Goal: Information Seeking & Learning: Learn about a topic

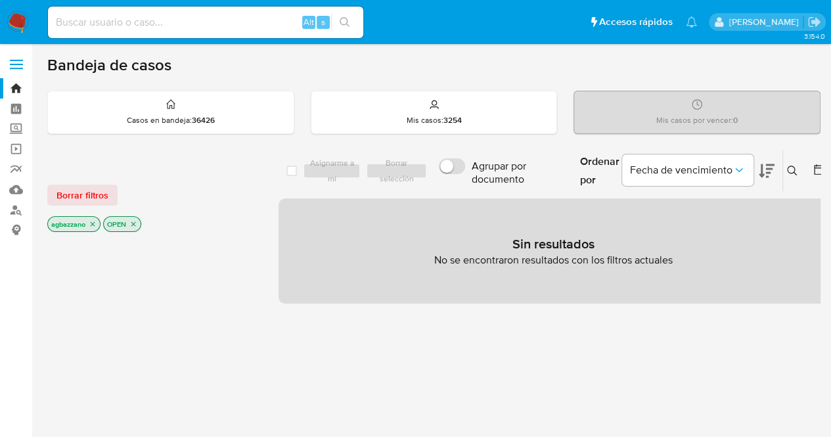
click at [151, 20] on input at bounding box center [205, 22] width 315 height 17
paste input "1296772405"
type input "1296772405"
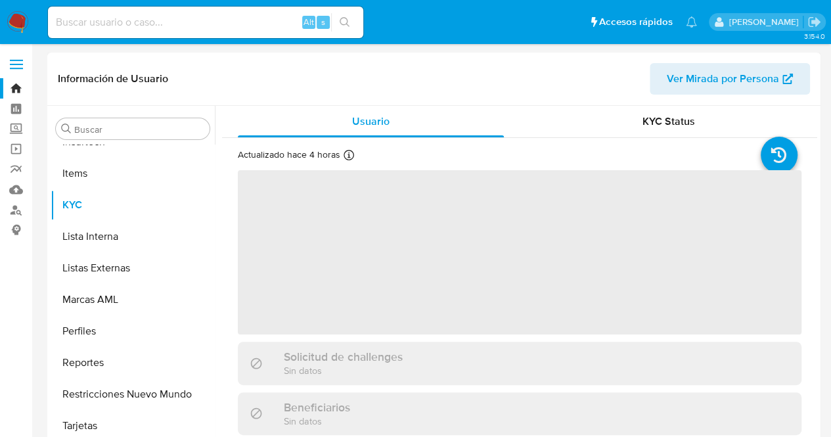
scroll to position [586, 0]
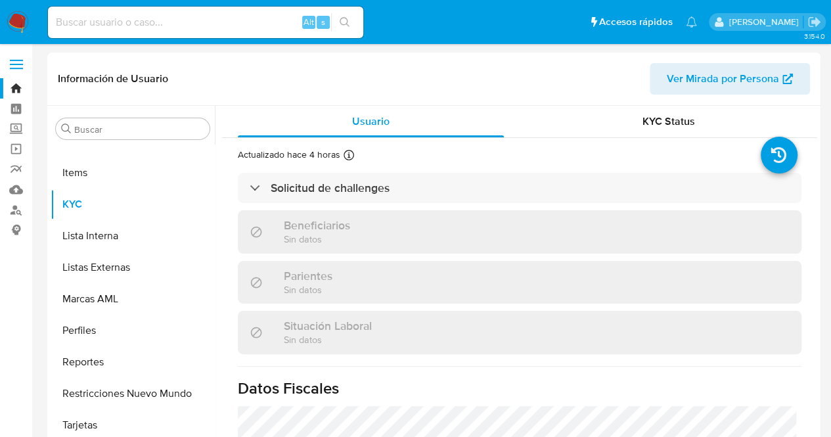
select select "10"
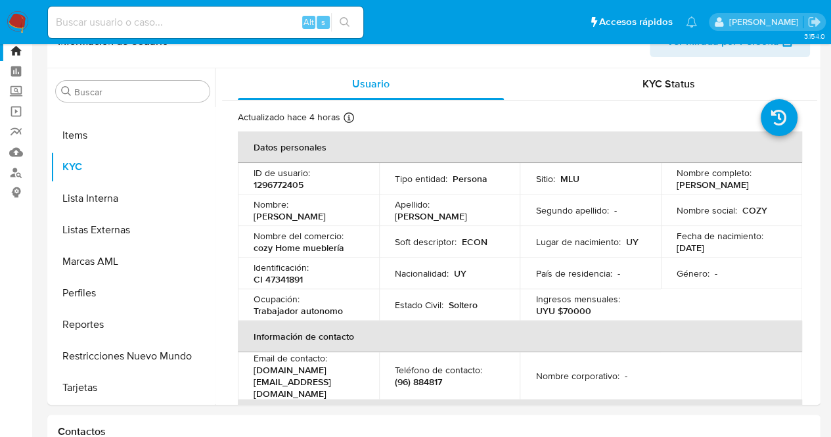
scroll to position [66, 0]
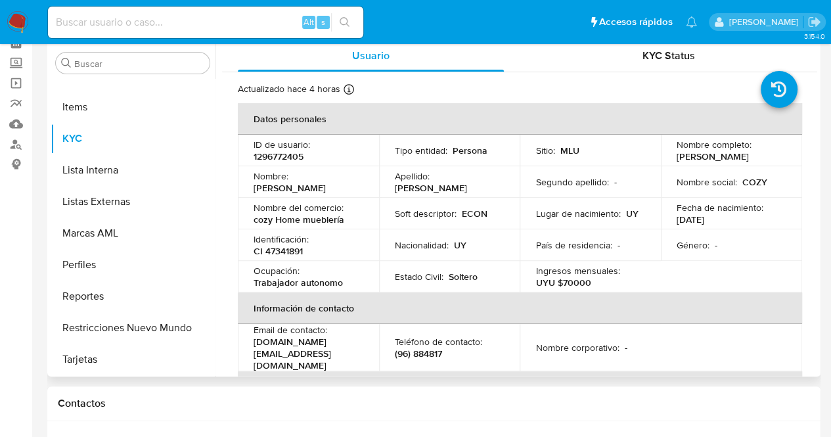
click at [695, 241] on td "Género : -" at bounding box center [731, 245] width 141 height 32
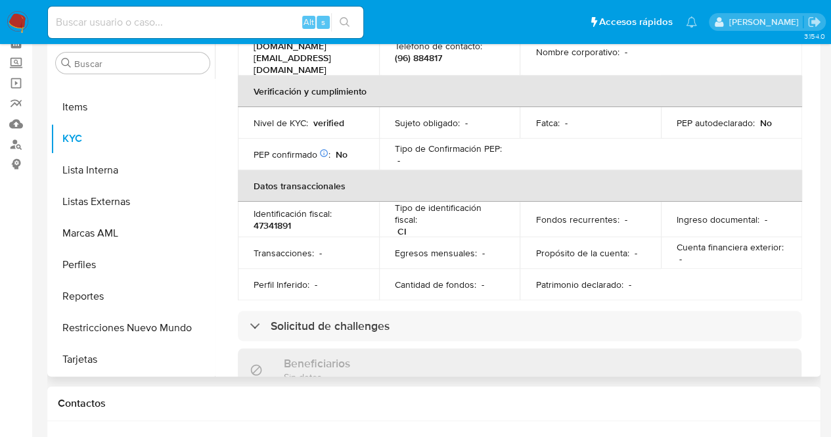
scroll to position [394, 0]
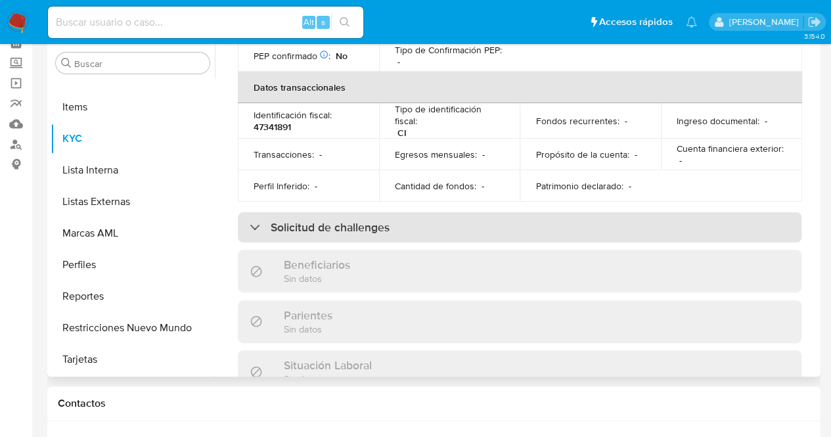
click at [416, 214] on div "Solicitud de challenges" at bounding box center [519, 227] width 563 height 30
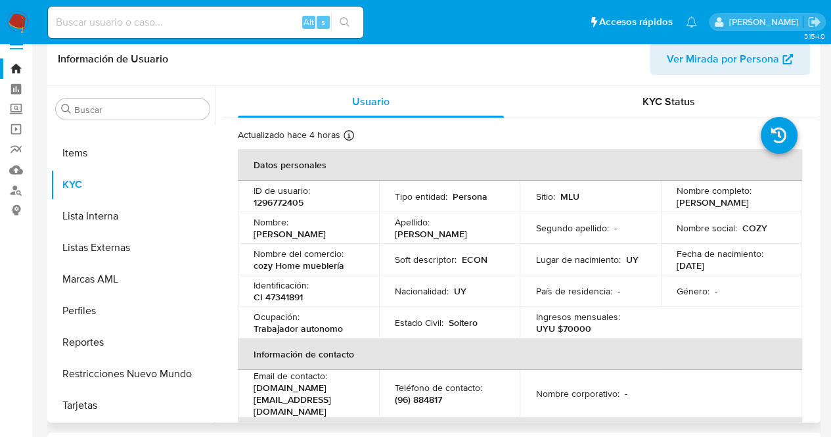
scroll to position [0, 0]
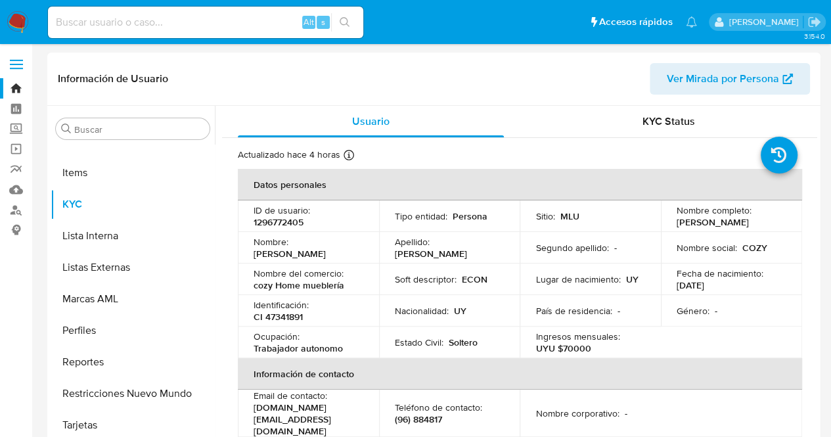
click at [686, 250] on p "Nombre social :" at bounding box center [706, 248] width 60 height 12
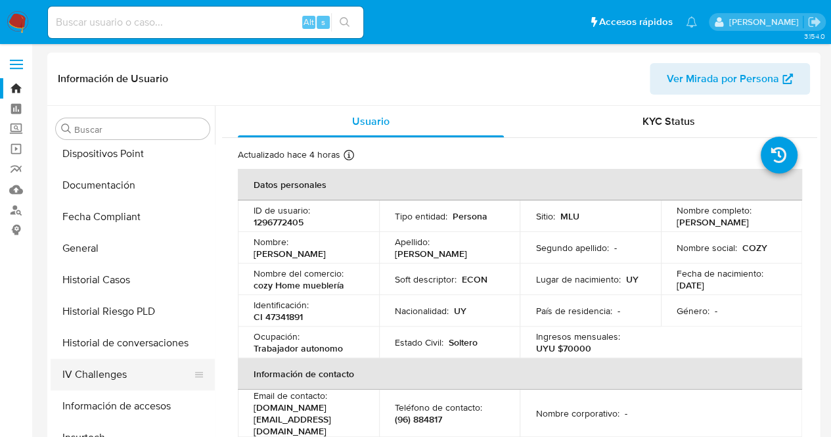
scroll to position [258, 0]
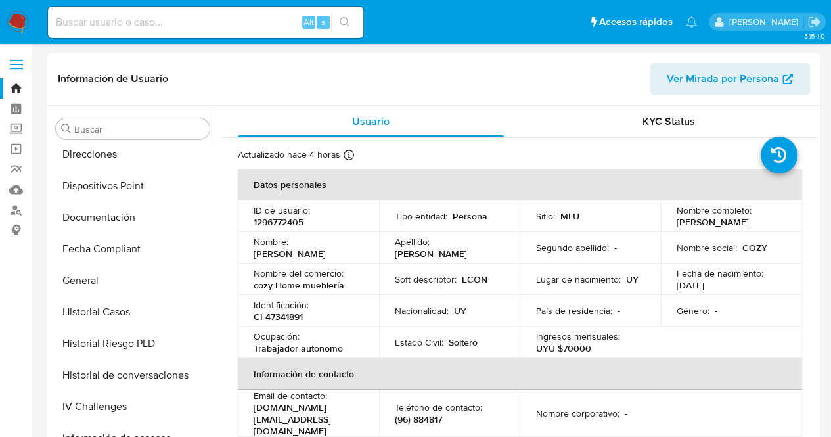
click at [127, 29] on input at bounding box center [205, 22] width 315 height 17
paste input "1478765400"
type input "1478765400"
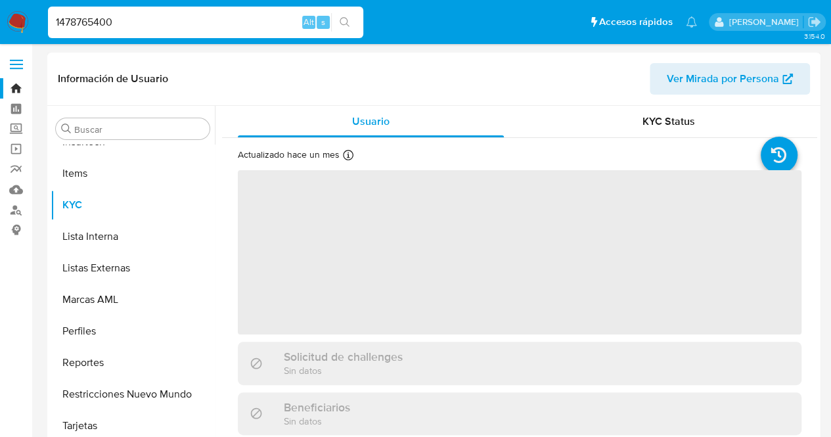
scroll to position [586, 0]
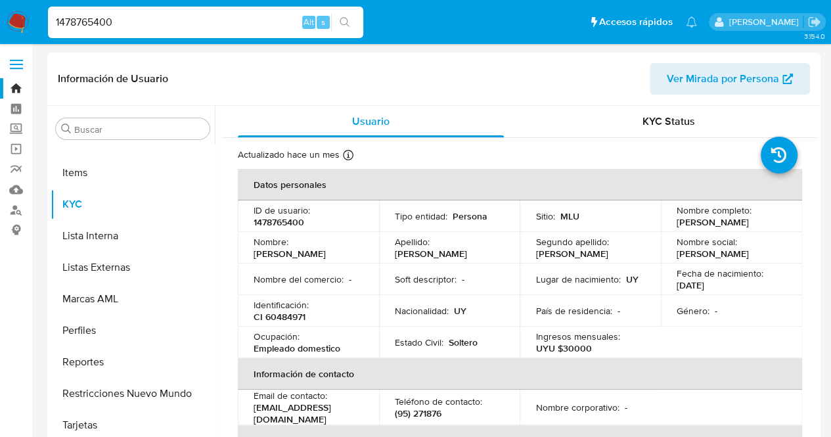
select select "10"
click at [661, 211] on td "Nombre completo : [PERSON_NAME]" at bounding box center [731, 216] width 141 height 32
drag, startPoint x: 672, startPoint y: 217, endPoint x: 713, endPoint y: 227, distance: 42.4
click at [712, 227] on p "[PERSON_NAME]" at bounding box center [712, 222] width 72 height 12
click at [714, 227] on p "[PERSON_NAME]" at bounding box center [712, 222] width 72 height 12
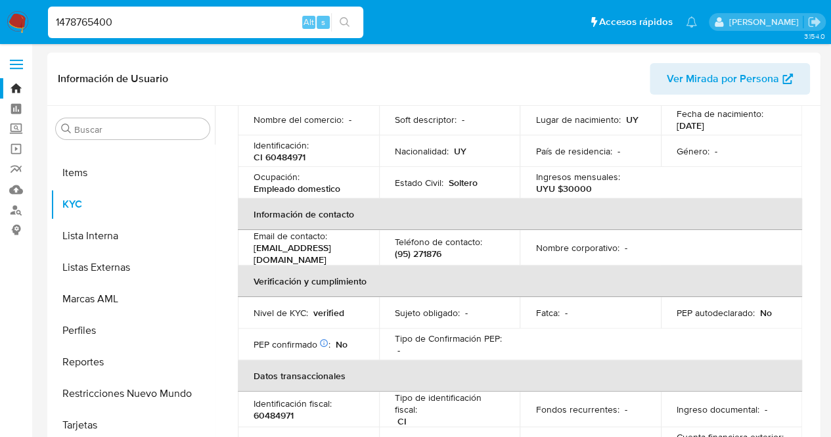
scroll to position [0, 0]
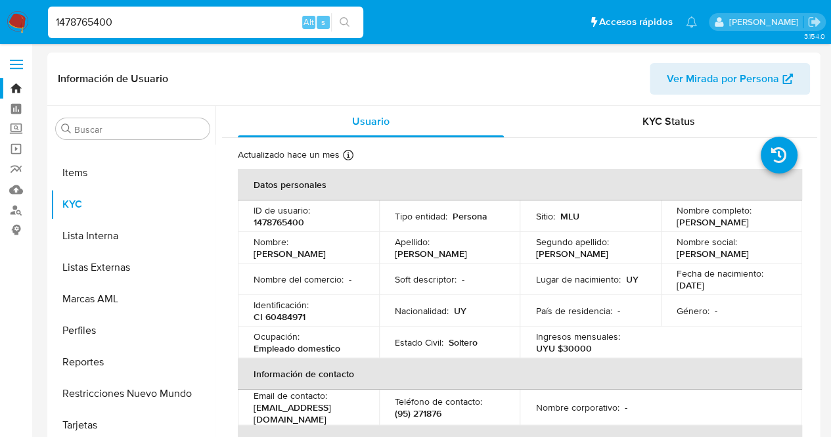
drag, startPoint x: 169, startPoint y: 24, endPoint x: 0, endPoint y: 41, distance: 169.7
click at [0, 41] on nav "Pausado Ver notificaciones 1478765400 Alt s Accesos rápidos Presiona las siguie…" at bounding box center [415, 22] width 831 height 44
paste input "202911528"
type input "202911528"
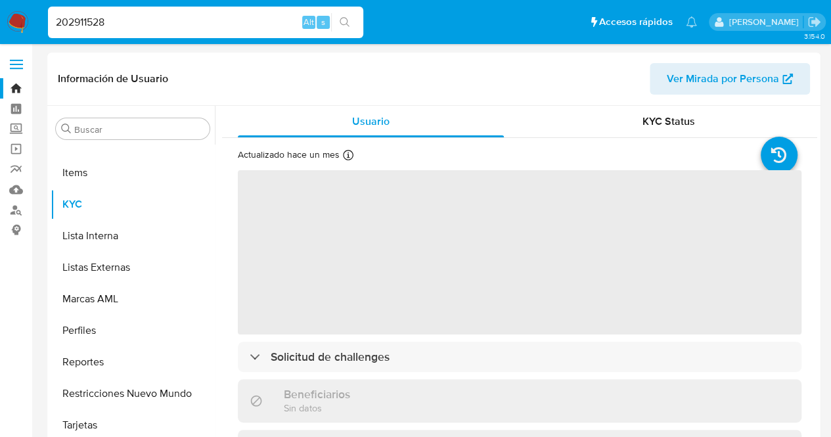
scroll to position [42, 0]
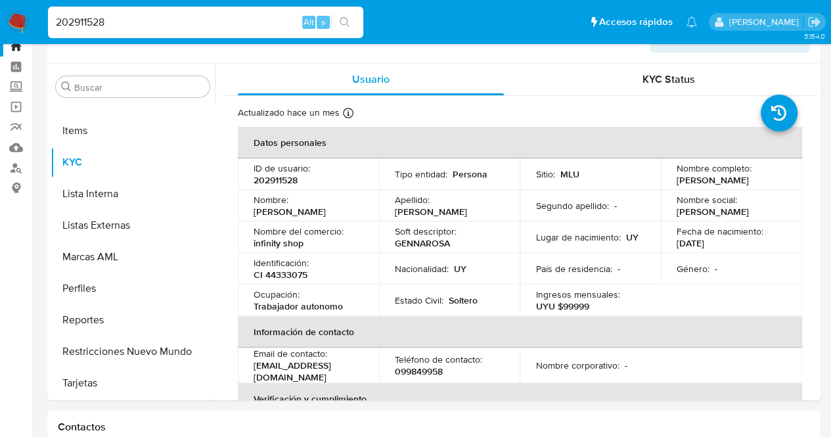
select select "10"
click at [632, 265] on td "País de residencia : -" at bounding box center [589, 269] width 141 height 32
click at [692, 167] on p "Nombre completo :" at bounding box center [713, 168] width 75 height 12
click at [703, 180] on p "[PERSON_NAME]" at bounding box center [712, 180] width 72 height 12
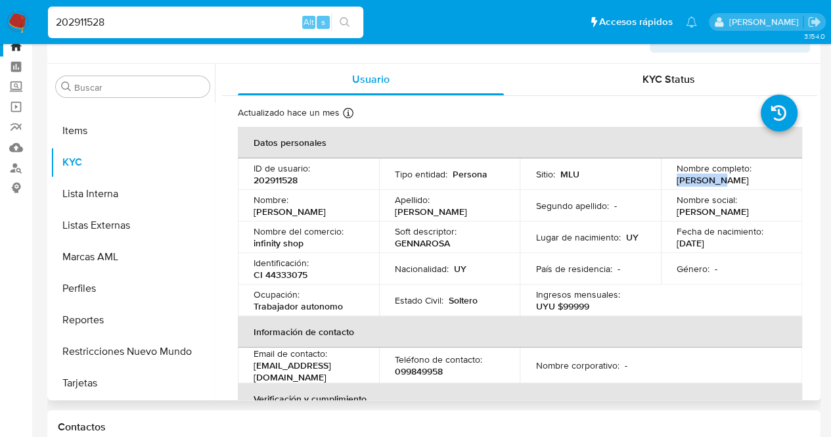
click at [703, 180] on p "[PERSON_NAME]" at bounding box center [712, 180] width 72 height 12
click at [711, 186] on p "[PERSON_NAME]" at bounding box center [712, 180] width 72 height 12
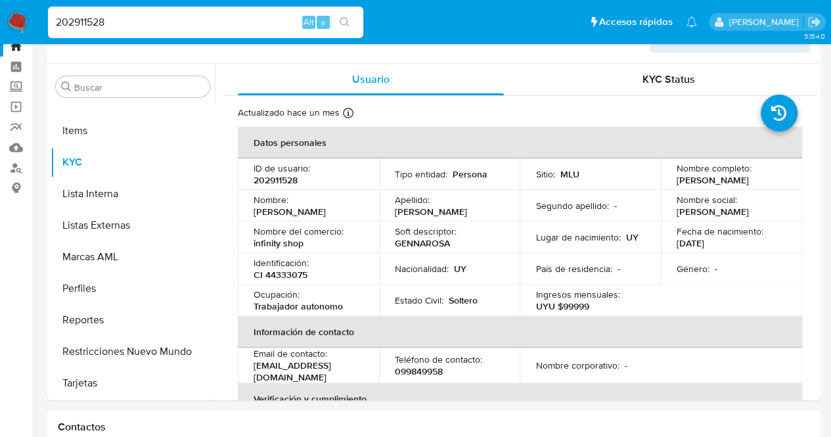
drag, startPoint x: 156, startPoint y: 22, endPoint x: 13, endPoint y: 45, distance: 144.4
click at [35, 43] on nav "Pausado Ver notificaciones 202911528 Alt s Accesos rápidos Presiona las siguien…" at bounding box center [415, 22] width 831 height 44
paste input "1020893410"
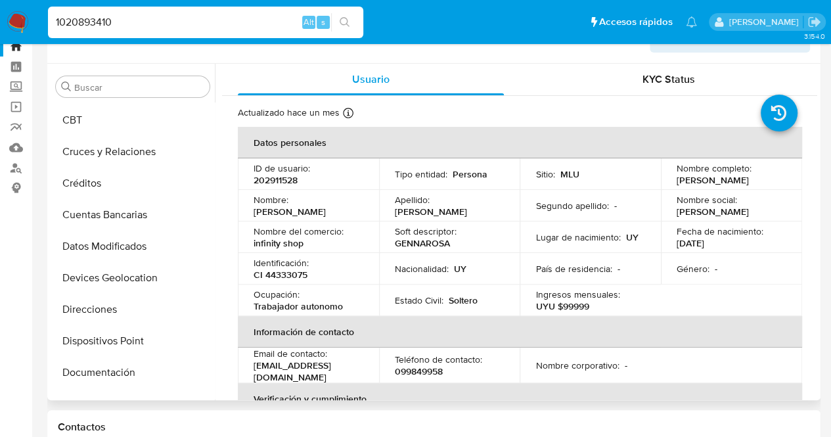
scroll to position [192, 0]
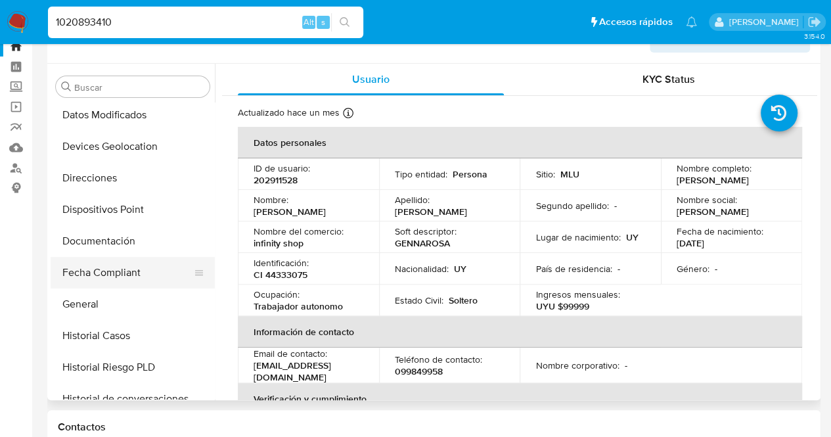
drag, startPoint x: 100, startPoint y: 253, endPoint x: 99, endPoint y: 262, distance: 9.2
click at [100, 253] on button "Documentación" at bounding box center [133, 241] width 164 height 32
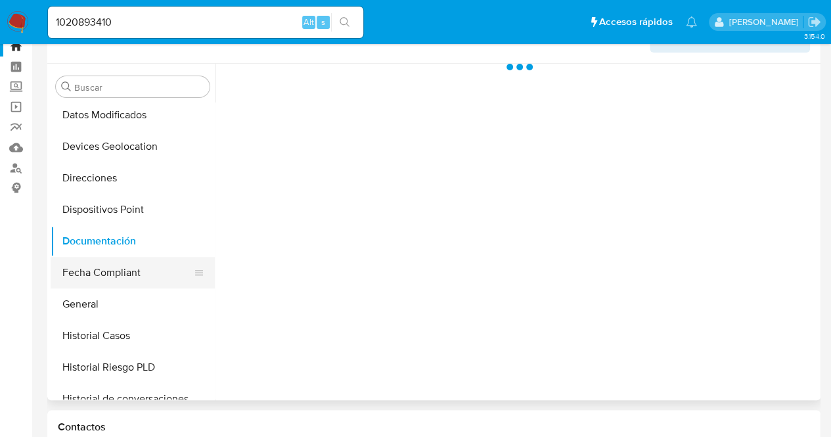
click at [100, 279] on button "Fecha Compliant" at bounding box center [128, 273] width 154 height 32
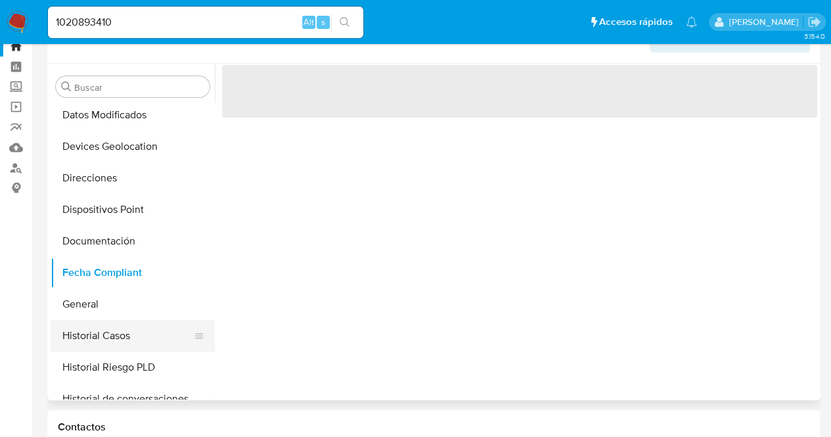
click at [101, 324] on button "Historial Casos" at bounding box center [128, 336] width 154 height 32
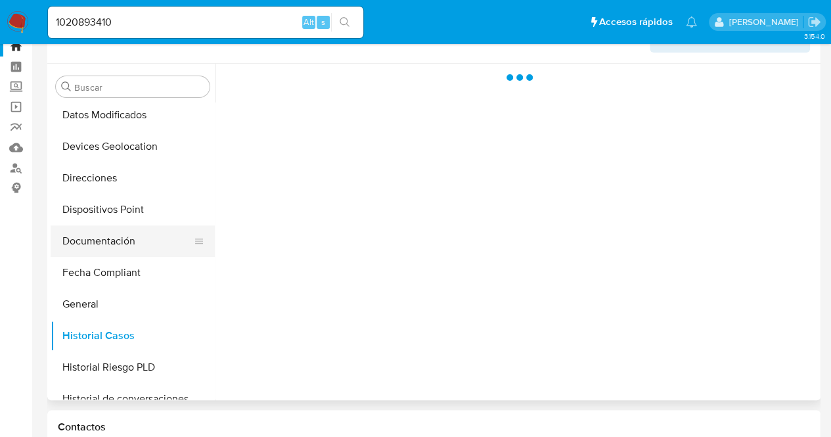
click at [118, 230] on button "Documentación" at bounding box center [128, 241] width 154 height 32
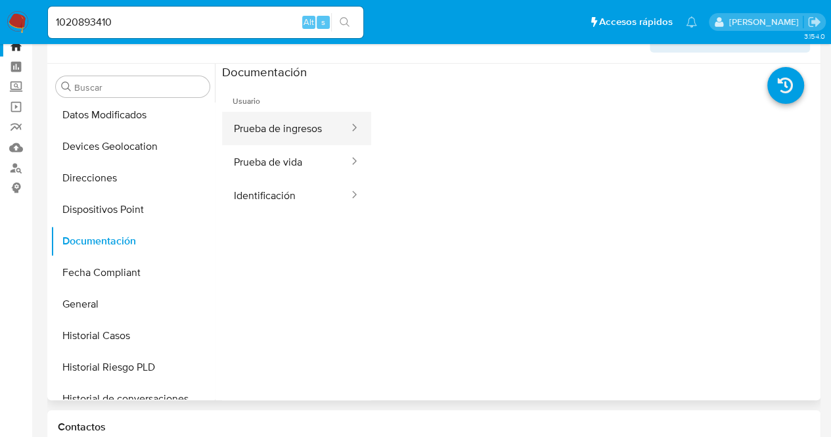
click at [285, 140] on button "Prueba de ingresos" at bounding box center [286, 128] width 128 height 33
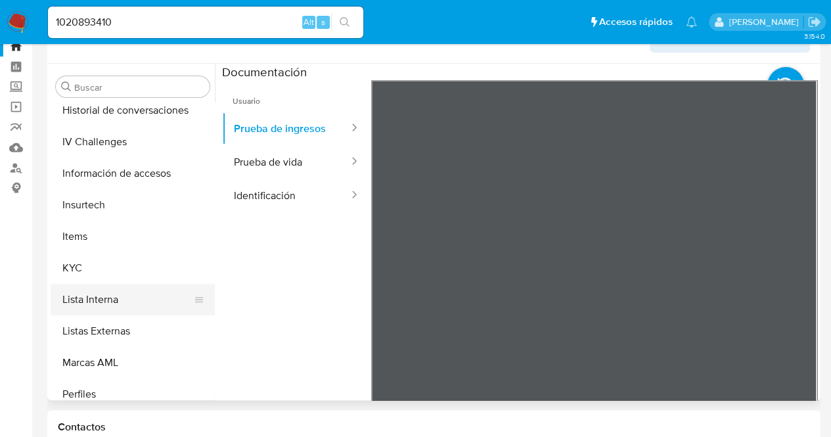
scroll to position [586, 0]
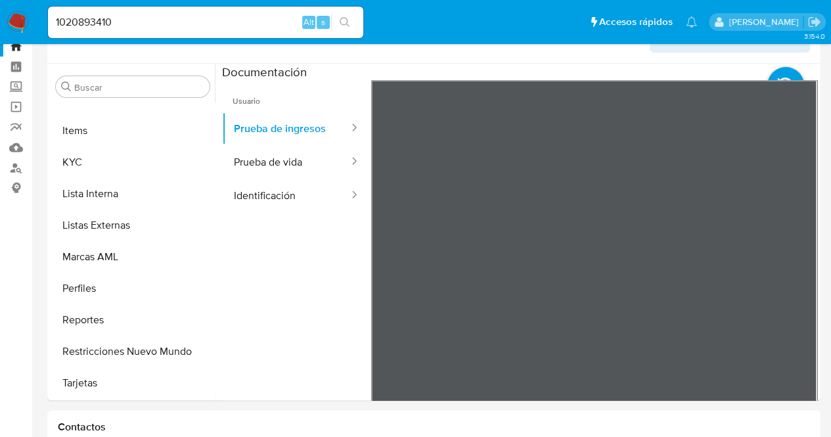
drag, startPoint x: 156, startPoint y: 24, endPoint x: 0, endPoint y: 53, distance: 159.1
paste input
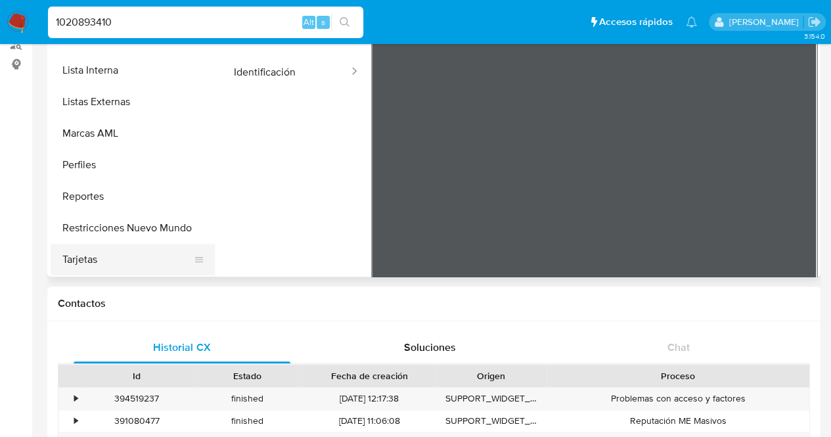
scroll to position [239, 0]
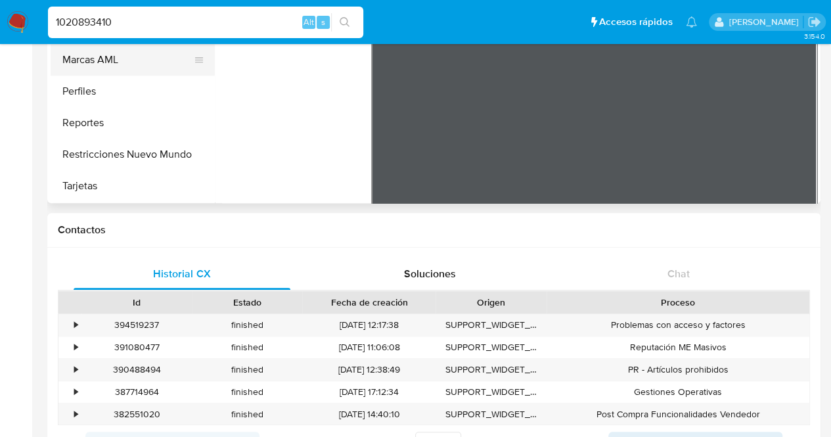
type input "1020893410"
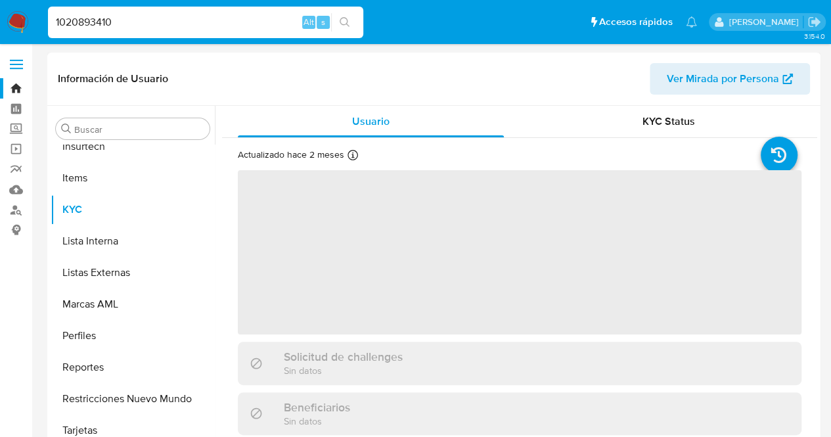
scroll to position [586, 0]
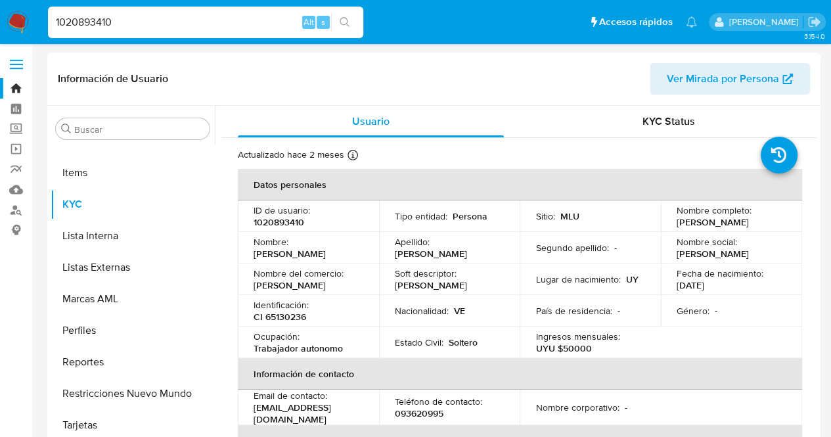
select select "10"
click at [585, 221] on div "Sitio : MLU" at bounding box center [590, 216] width 110 height 12
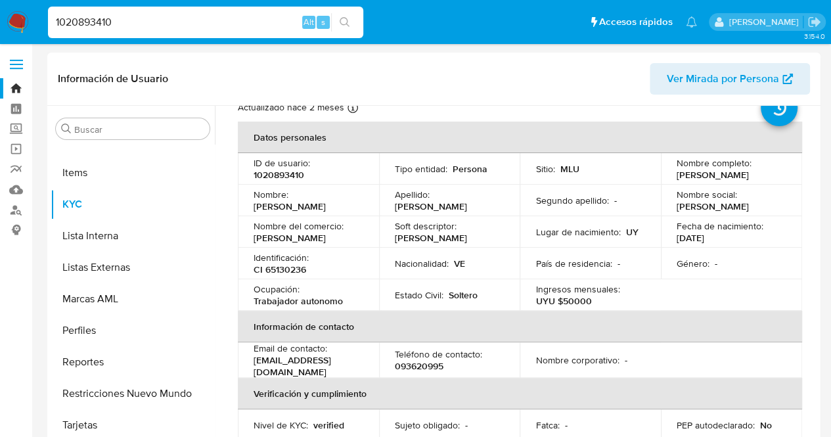
scroll to position [66, 0]
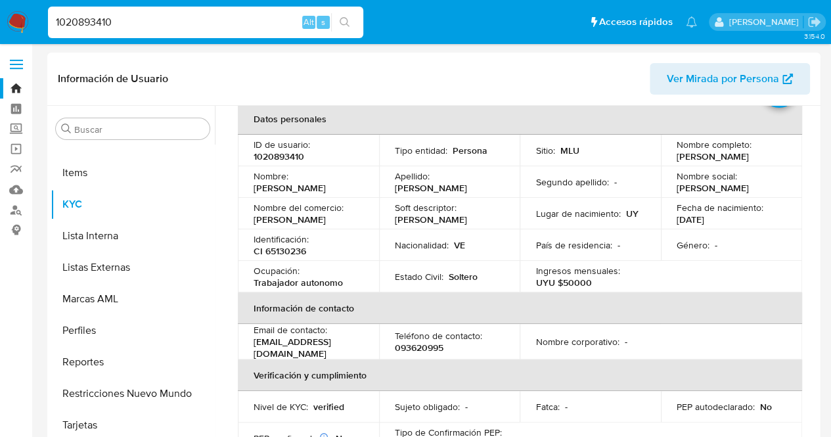
click at [719, 162] on p "[PERSON_NAME]" at bounding box center [712, 156] width 72 height 12
click at [732, 143] on p "Nombre completo :" at bounding box center [713, 145] width 75 height 12
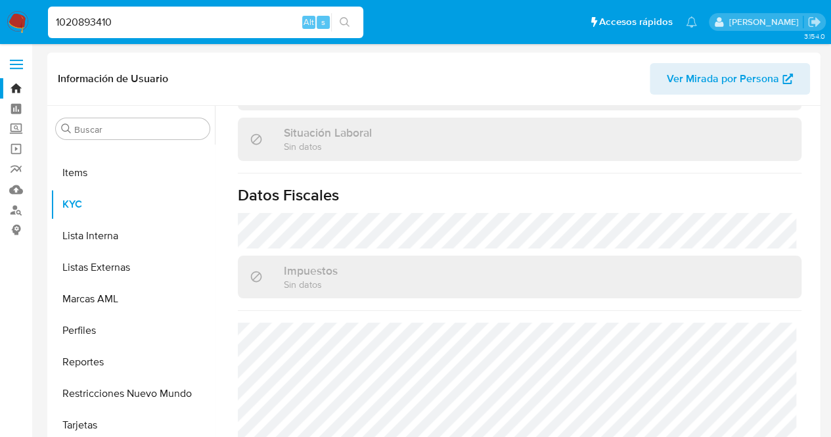
scroll to position [693, 0]
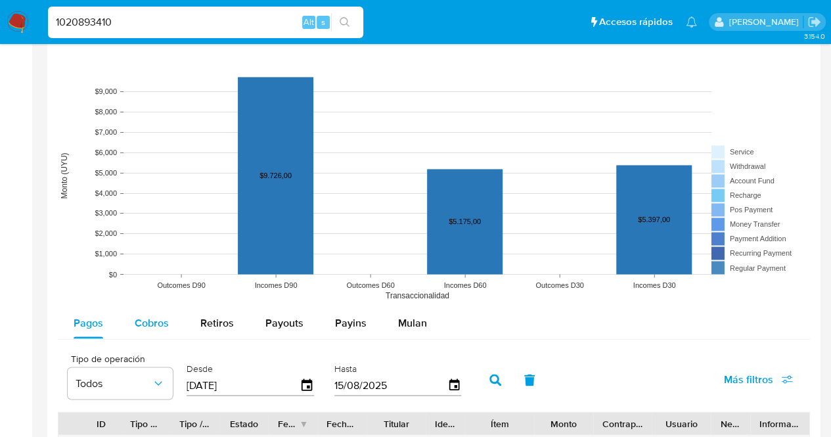
click at [131, 316] on button "Cobros" at bounding box center [152, 323] width 66 height 32
select select "10"
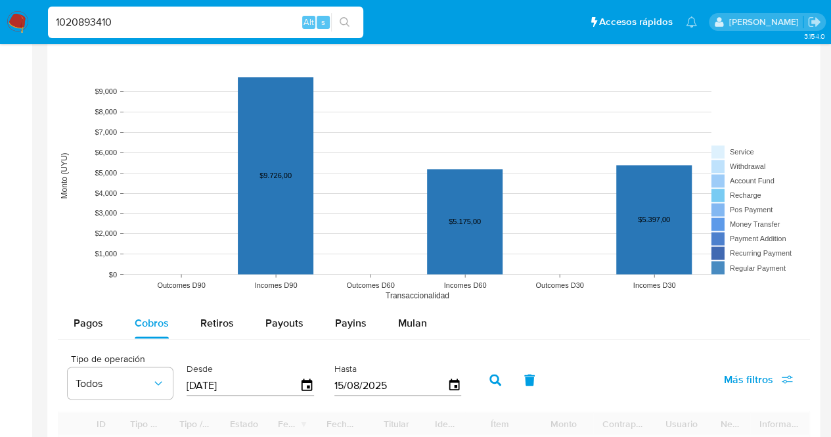
scroll to position [1116, 0]
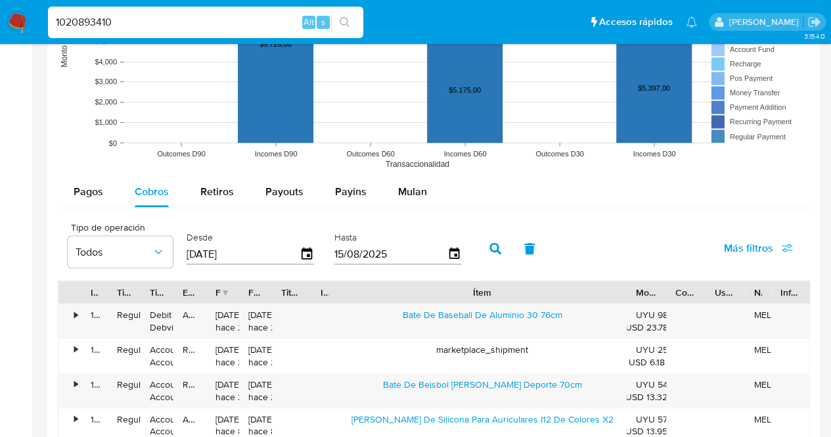
drag, startPoint x: 527, startPoint y: 287, endPoint x: 747, endPoint y: 296, distance: 220.2
click at [747, 296] on div "ID Tipo de operación Tipo / Método Estado Fecha de creación Fecha de aprobación…" at bounding box center [433, 291] width 751 height 22
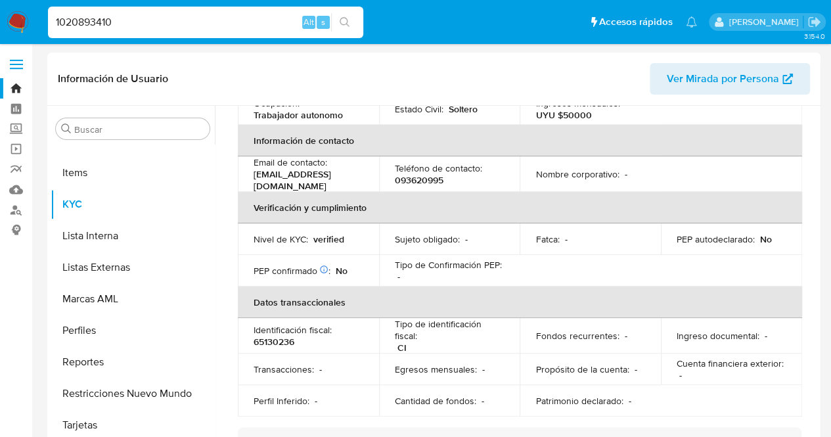
scroll to position [0, 0]
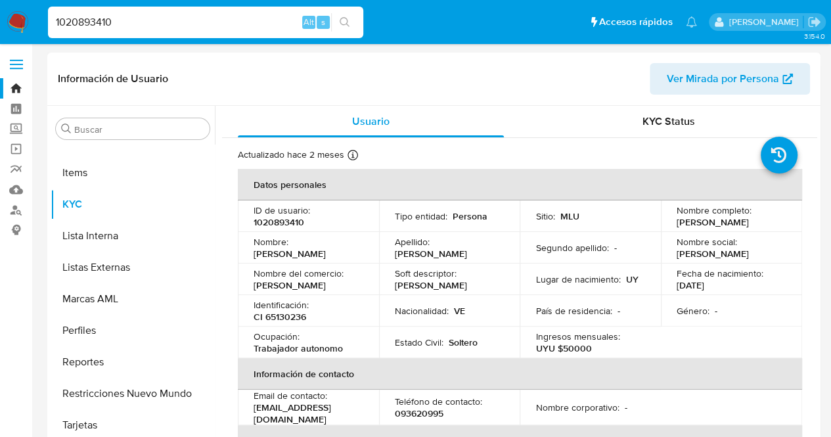
click at [501, 280] on td "Soft descriptor : [PERSON_NAME]" at bounding box center [449, 279] width 141 height 32
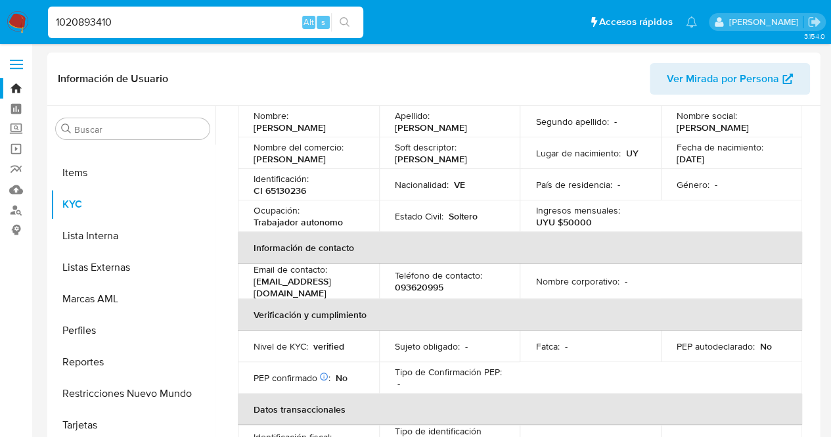
scroll to position [131, 0]
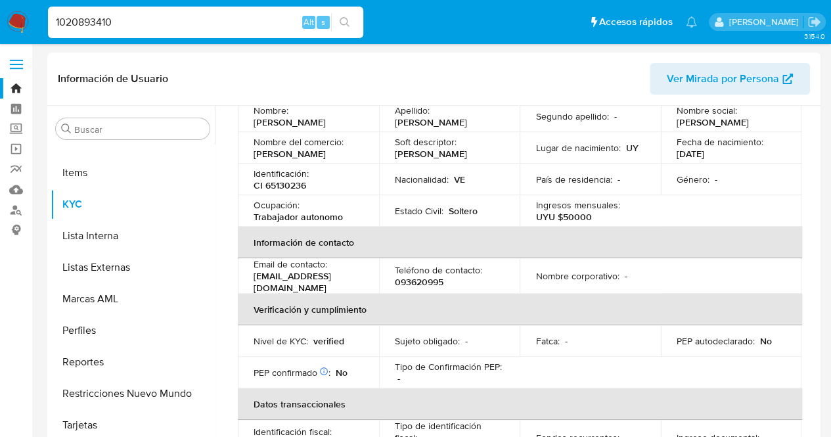
drag, startPoint x: 113, startPoint y: 27, endPoint x: 0, endPoint y: 37, distance: 113.4
click at [0, 37] on nav "Pausado Ver notificaciones 1020893410 Alt s Accesos rápidos Presiona las siguie…" at bounding box center [415, 22] width 831 height 44
paste input "89314832"
drag, startPoint x: 146, startPoint y: 15, endPoint x: 0, endPoint y: 45, distance: 149.4
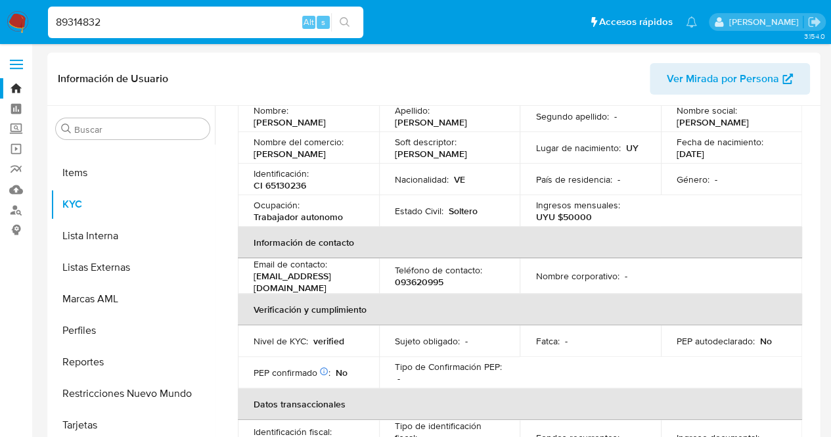
paste input
type input "89314832"
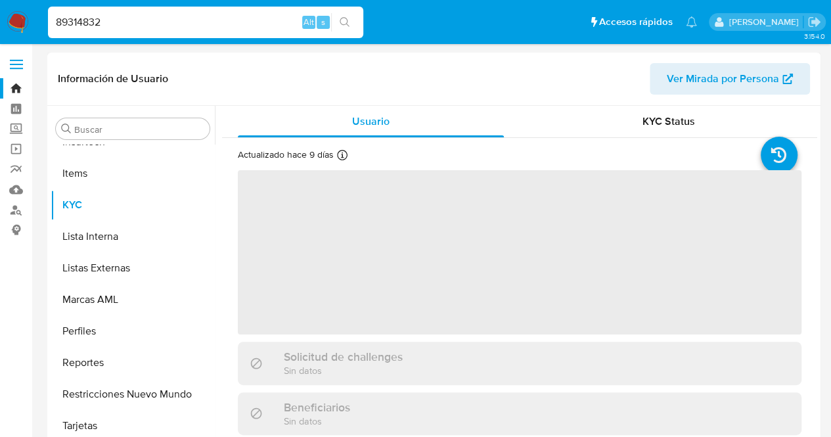
scroll to position [586, 0]
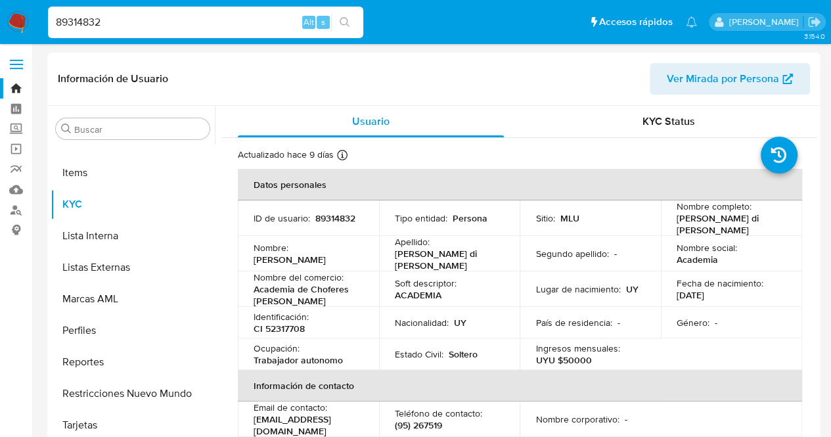
click at [604, 210] on td "Sitio : MLU" at bounding box center [589, 217] width 141 height 35
select select "10"
paste input "144033732"
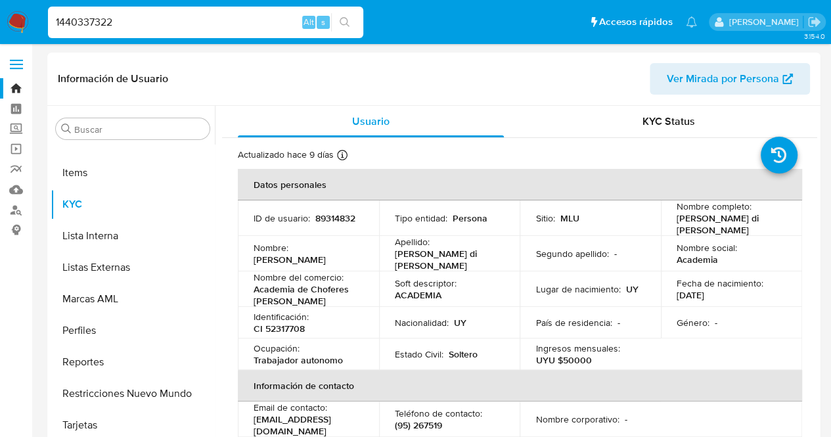
type input "1440337322"
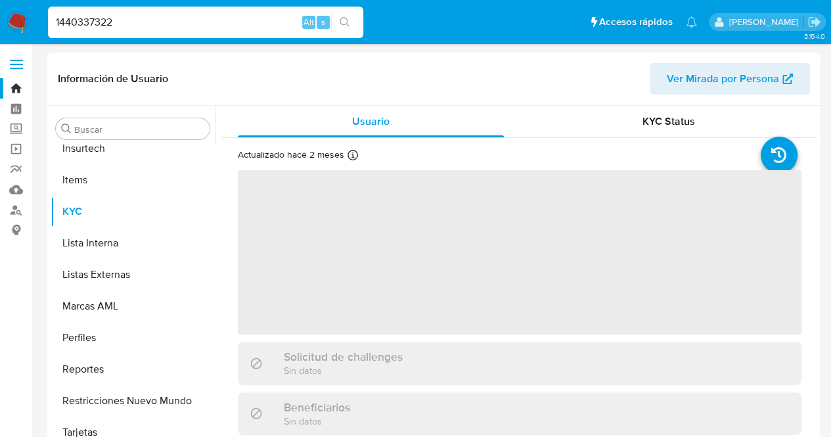
scroll to position [586, 0]
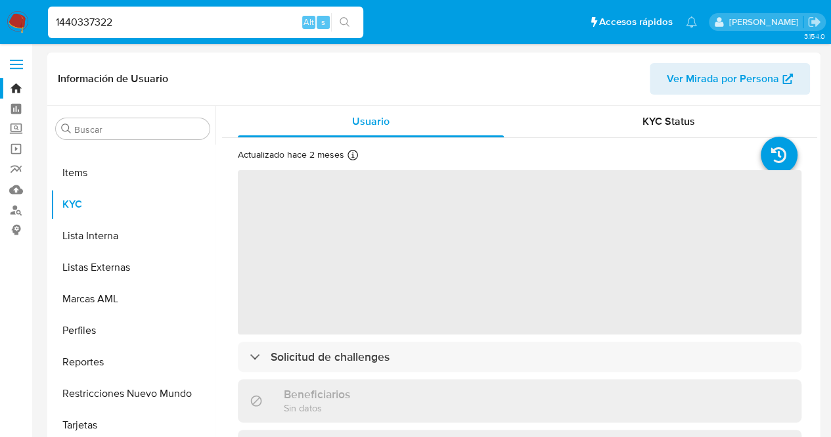
click at [452, 242] on span "‌" at bounding box center [519, 252] width 563 height 164
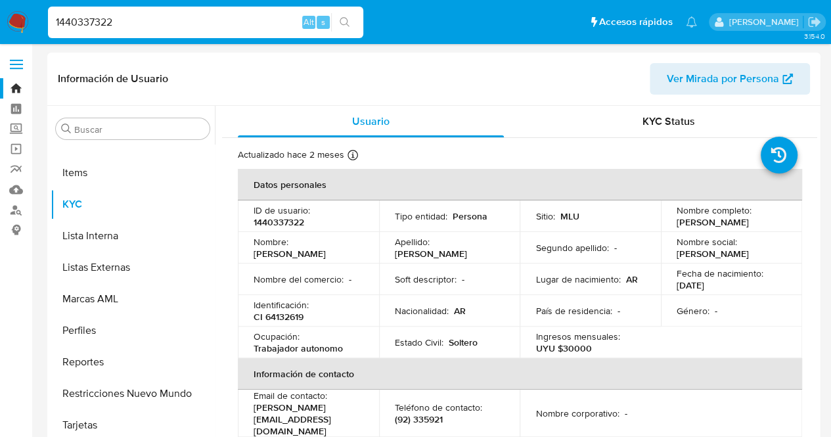
select select "10"
click at [704, 220] on p "[PERSON_NAME]" at bounding box center [712, 222] width 72 height 12
drag, startPoint x: 167, startPoint y: 30, endPoint x: 0, endPoint y: 48, distance: 167.8
paste input "258321430"
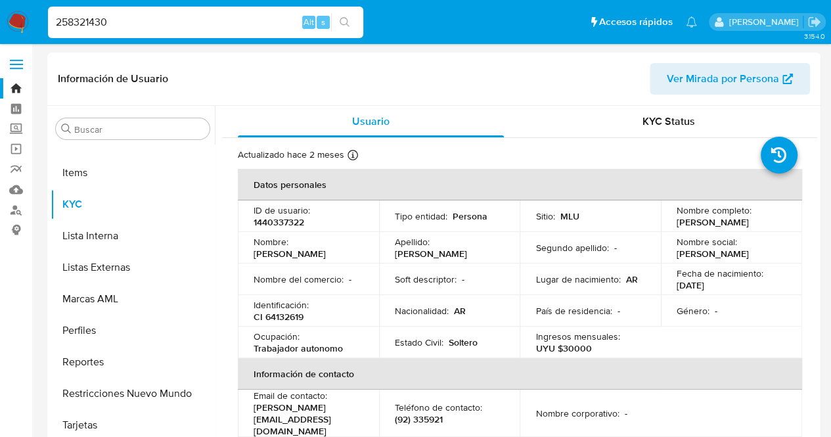
type input "258321430"
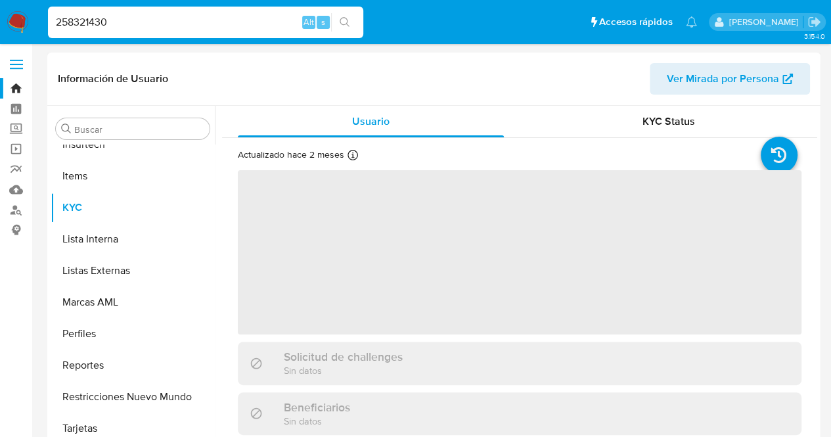
scroll to position [586, 0]
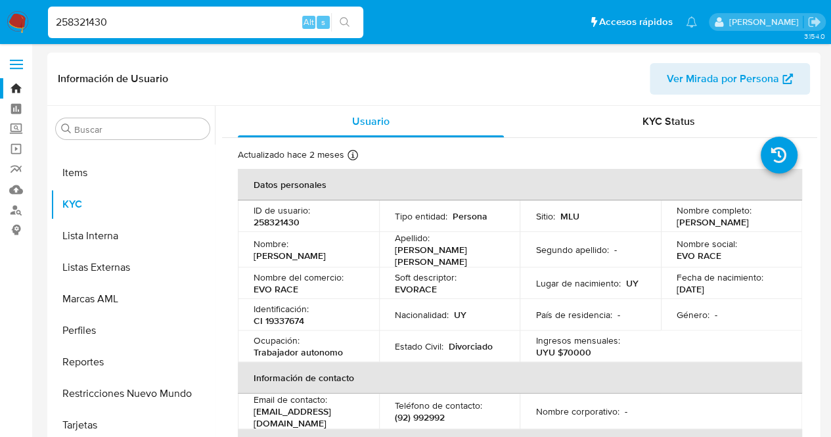
click at [661, 208] on td "Nombre completo : [PERSON_NAME]" at bounding box center [731, 216] width 141 height 32
select select "10"
click at [716, 216] on p "[PERSON_NAME]" at bounding box center [712, 222] width 72 height 12
click at [704, 286] on p "[DATE]" at bounding box center [690, 289] width 28 height 12
click at [650, 230] on td "Sitio : MLU" at bounding box center [589, 216] width 141 height 32
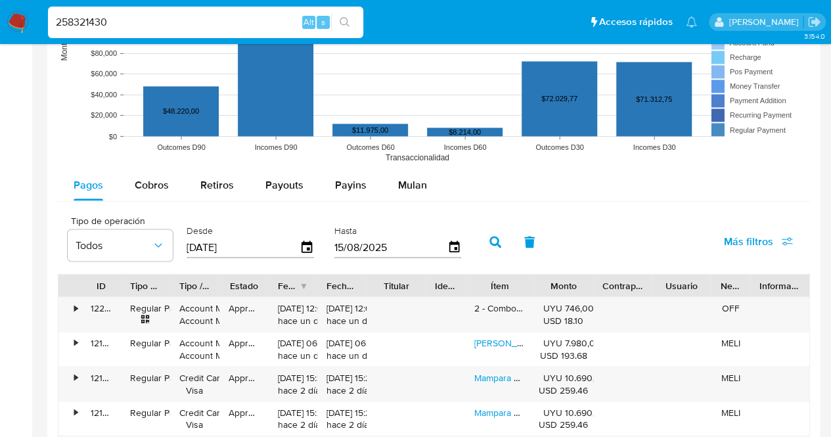
scroll to position [1182, 0]
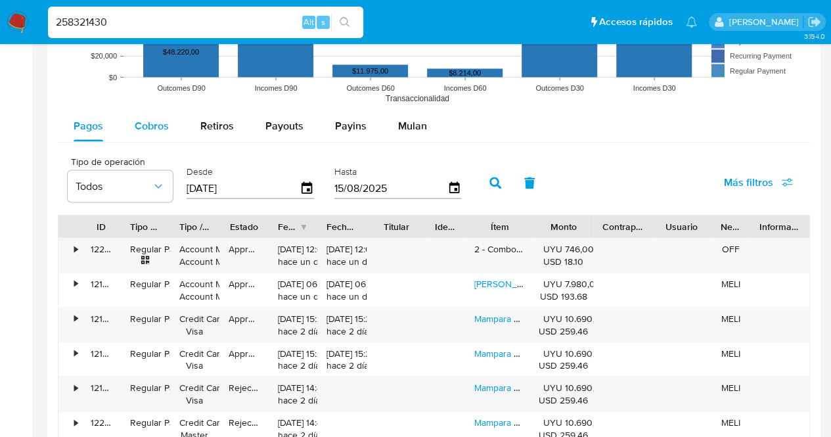
click at [135, 127] on span "Cobros" at bounding box center [152, 125] width 34 height 15
select select "10"
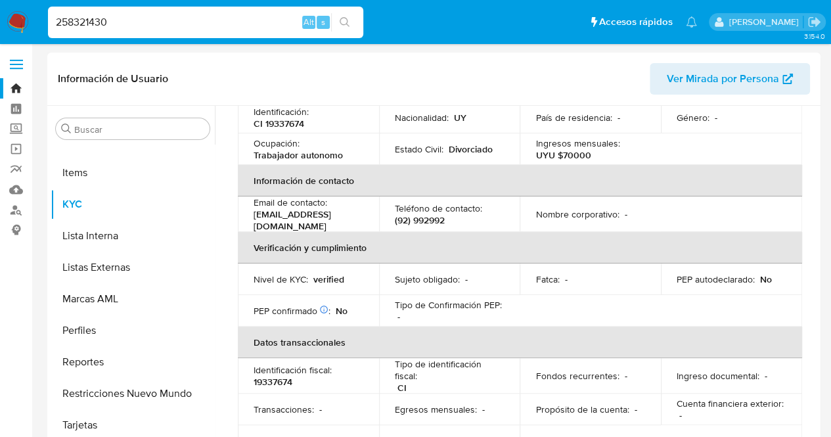
scroll to position [0, 0]
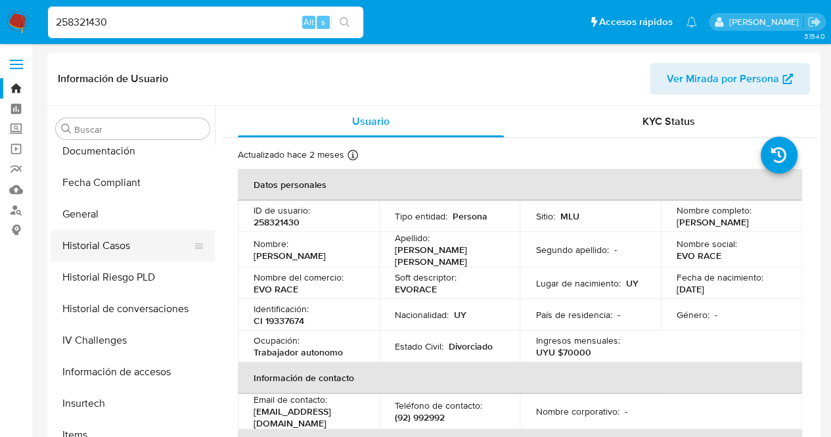
scroll to position [324, 0]
click at [125, 240] on button "Historial Casos" at bounding box center [128, 246] width 154 height 32
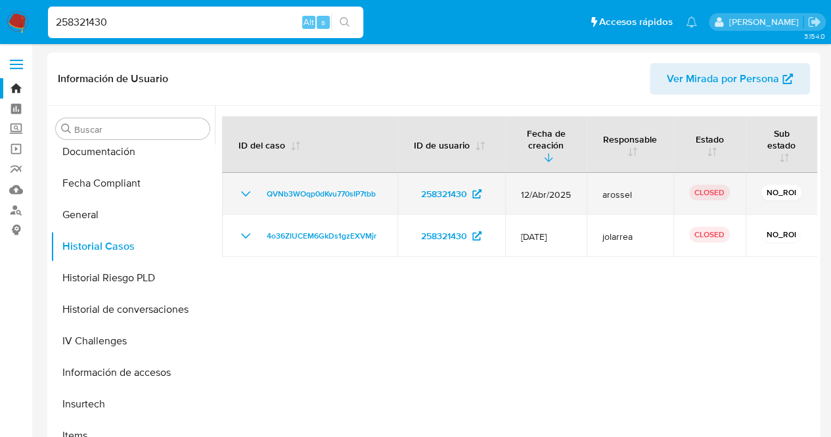
click at [240, 194] on icon "Mostrar/Ocultar" at bounding box center [246, 194] width 16 height 16
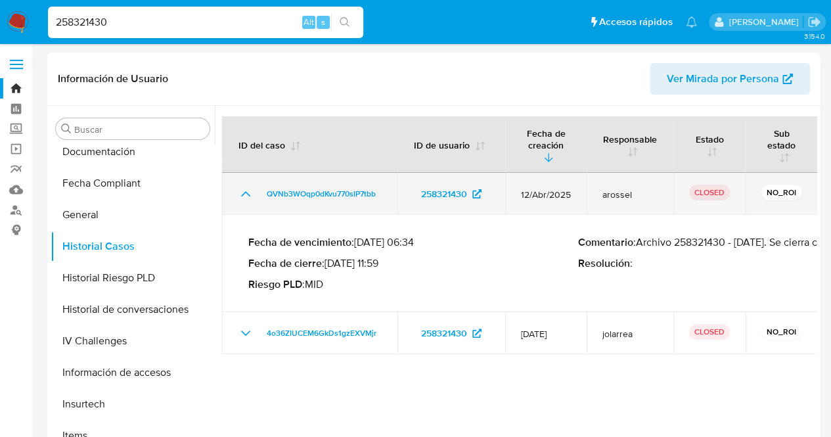
click at [240, 194] on icon "Mostrar/Ocultar" at bounding box center [246, 194] width 16 height 16
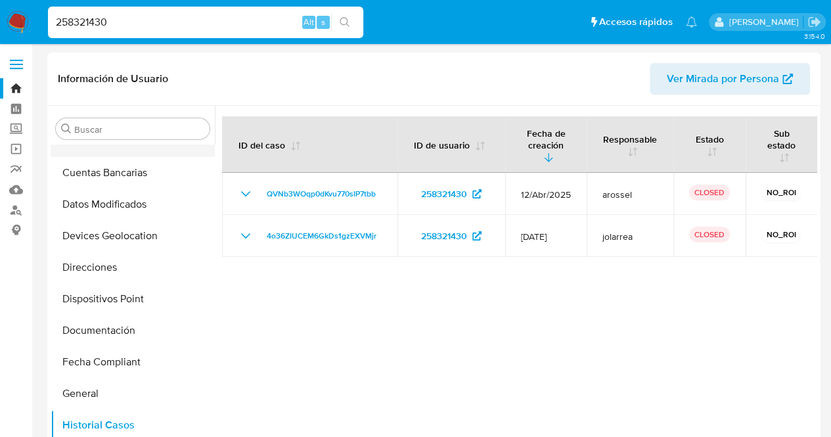
scroll to position [0, 0]
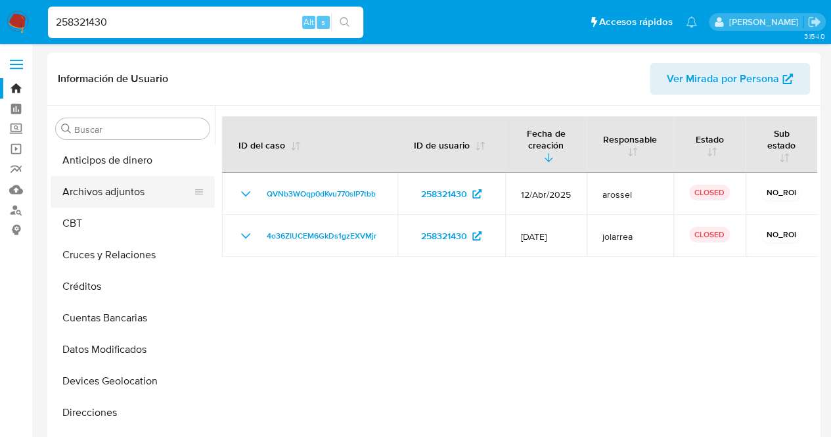
click at [122, 199] on button "Archivos adjuntos" at bounding box center [128, 192] width 154 height 32
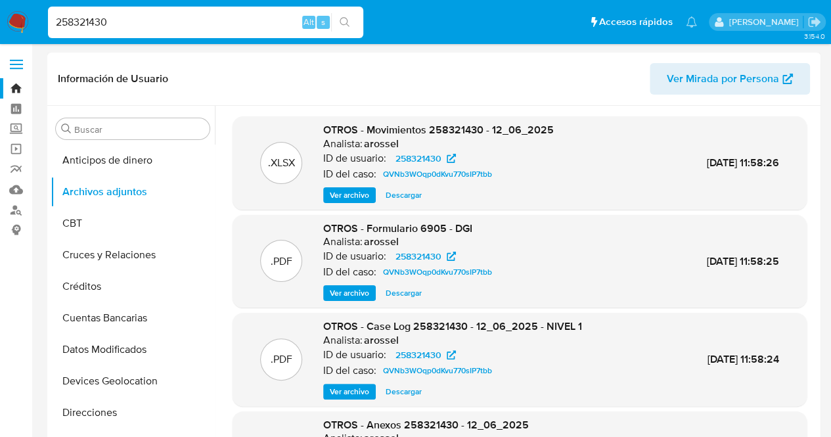
click at [345, 292] on span "Ver archivo" at bounding box center [349, 292] width 39 height 13
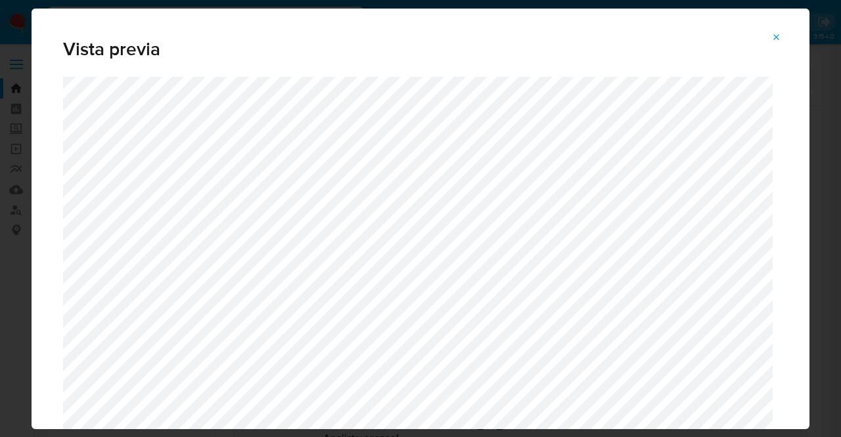
click at [779, 35] on icon "Attachment preview" at bounding box center [777, 37] width 6 height 6
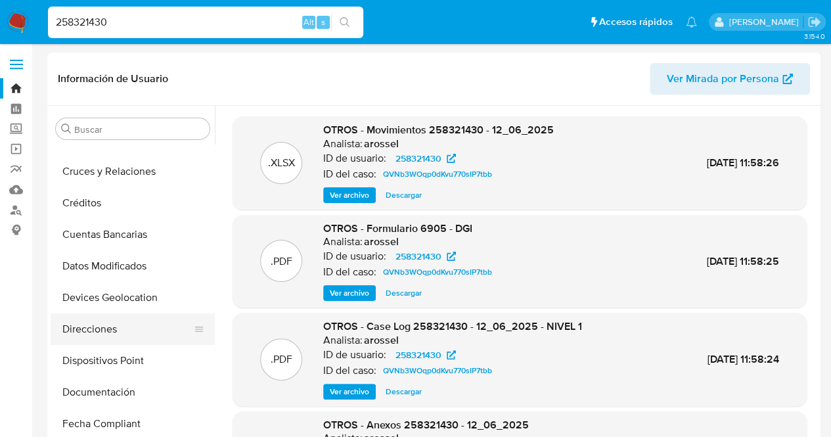
scroll to position [131, 0]
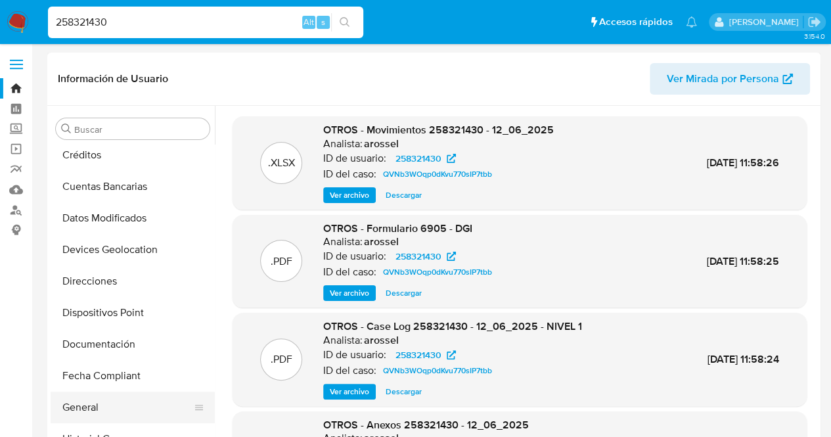
click at [114, 400] on button "General" at bounding box center [128, 407] width 154 height 32
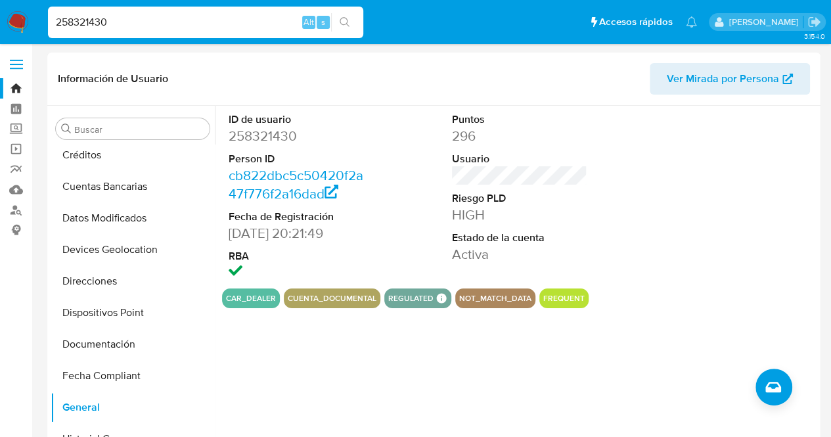
click at [248, 132] on dd "258321430" at bounding box center [297, 136] width 136 height 18
copy dd "258321430"
drag, startPoint x: 118, startPoint y: 27, endPoint x: 0, endPoint y: 45, distance: 119.6
click at [21, 40] on nav "Pausado Ver notificaciones 258321430 Alt s Accesos rápidos Presiona las siguien…" at bounding box center [415, 22] width 831 height 44
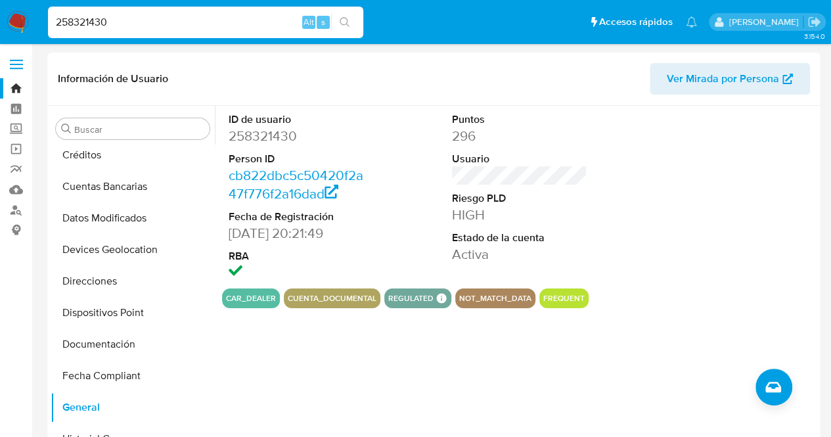
scroll to position [0, 0]
paste input "102089341"
type input "1020893410"
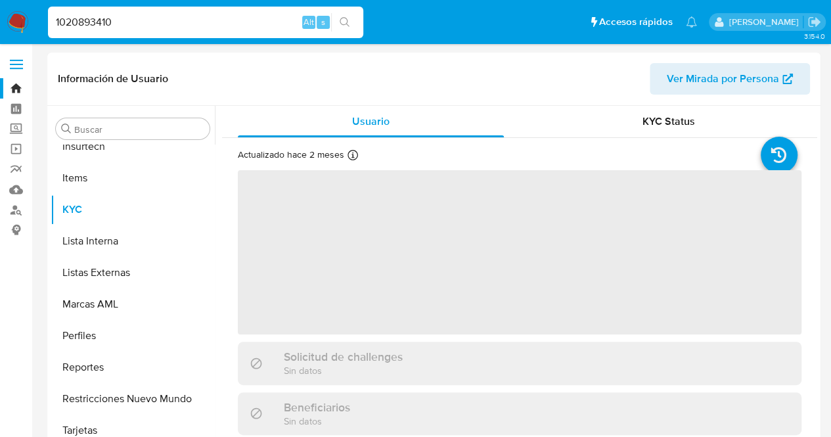
scroll to position [586, 0]
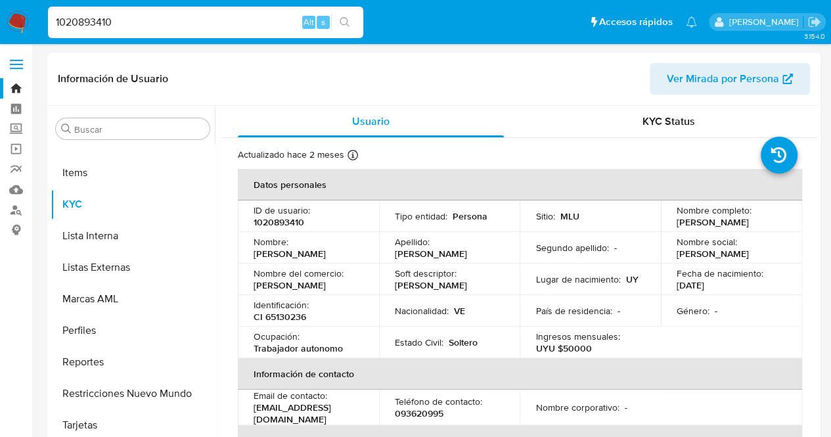
select select "10"
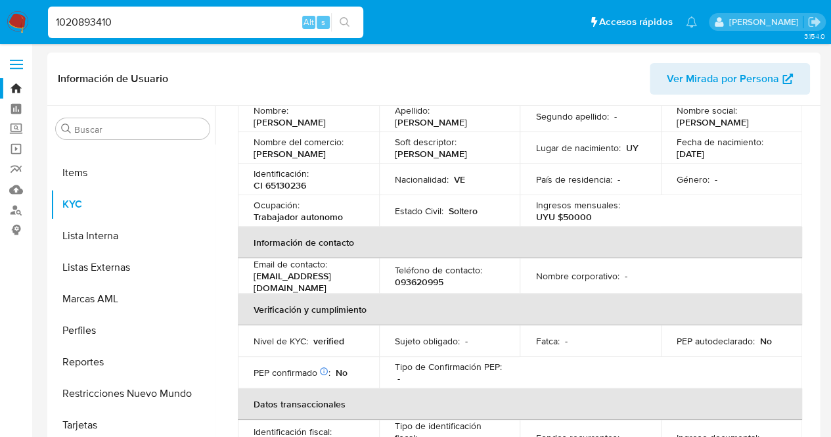
click at [566, 169] on td "País de residencia : -" at bounding box center [589, 180] width 141 height 32
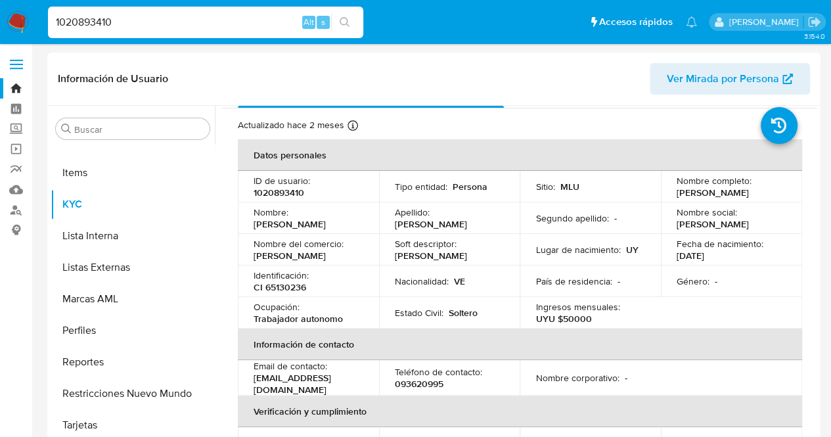
scroll to position [0, 0]
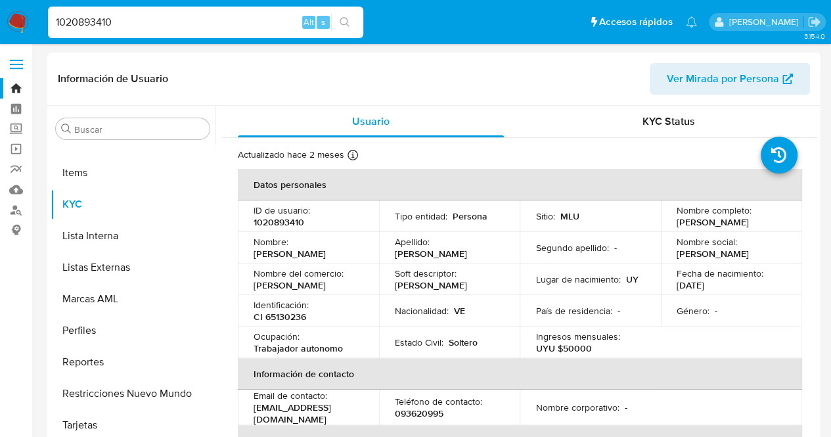
click at [598, 299] on td "País de residencia : -" at bounding box center [589, 311] width 141 height 32
drag, startPoint x: 118, startPoint y: 20, endPoint x: 0, endPoint y: 31, distance: 118.7
click at [0, 31] on nav "Pausado Ver notificaciones 1020893410 Alt s Accesos rápidos Presiona las siguie…" at bounding box center [415, 22] width 831 height 44
paste input "40547961"
type input "140547961"
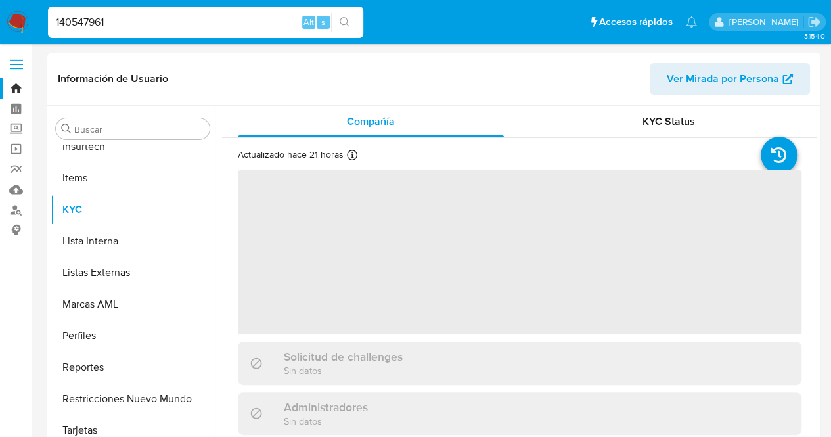
scroll to position [586, 0]
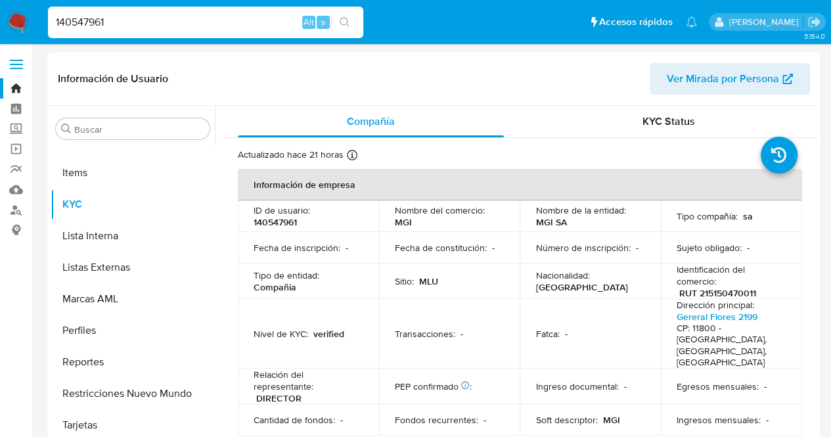
select select "10"
click at [644, 225] on td "Nombre de la entidad : MGI SA" at bounding box center [589, 216] width 141 height 32
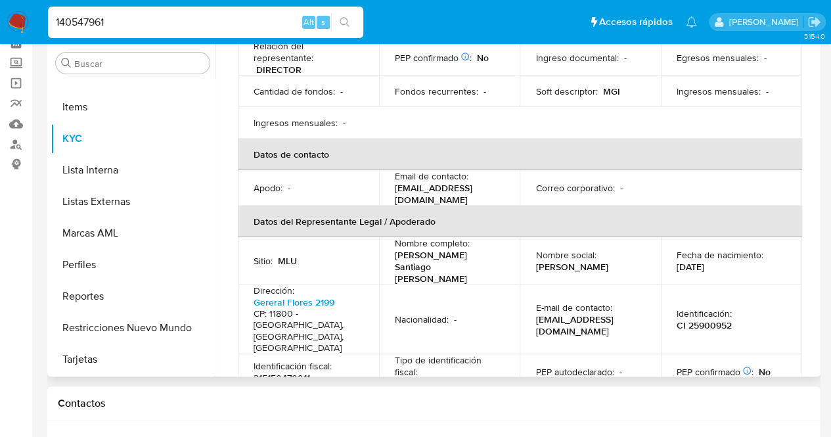
scroll to position [328, 0]
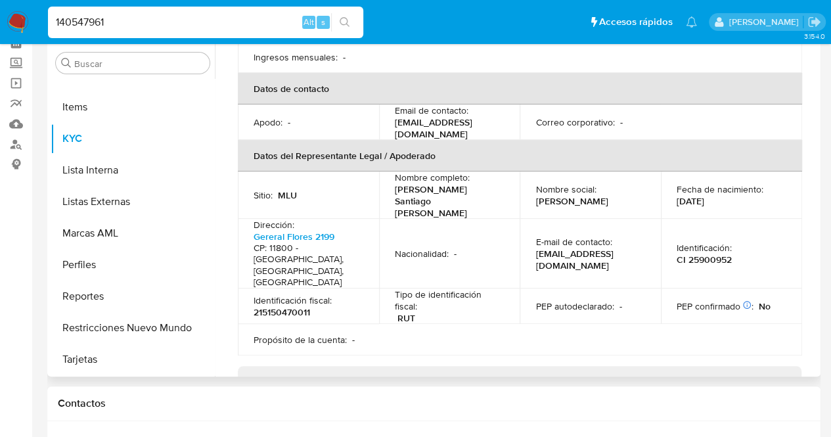
click at [575, 279] on table "Información de empresa ID de usuario : 140547961 Nombre del comercio : MGI Nomb…" at bounding box center [520, 65] width 564 height 581
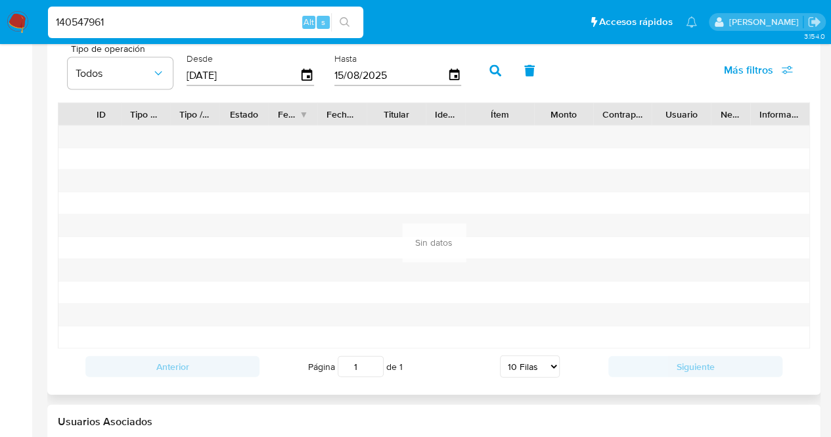
scroll to position [1126, 0]
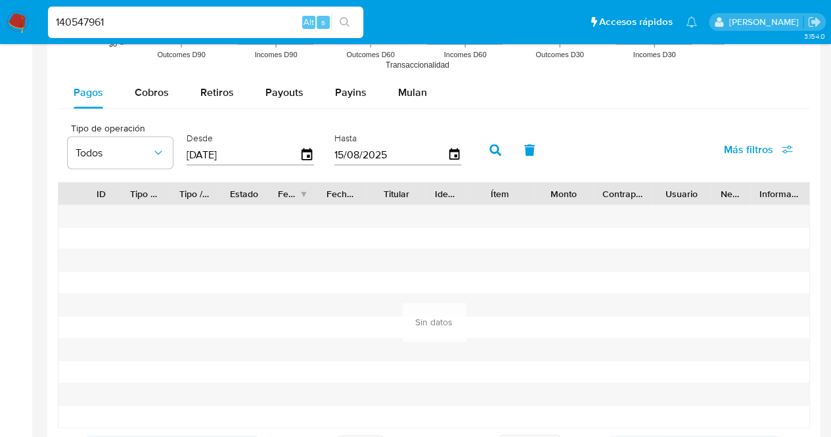
click at [127, 116] on div "Tipo de operación Todos Desde [DATE] Hasta [DATE] Más filtros" at bounding box center [434, 149] width 752 height 66
click at [146, 85] on span "Cobros" at bounding box center [152, 92] width 34 height 15
select select "10"
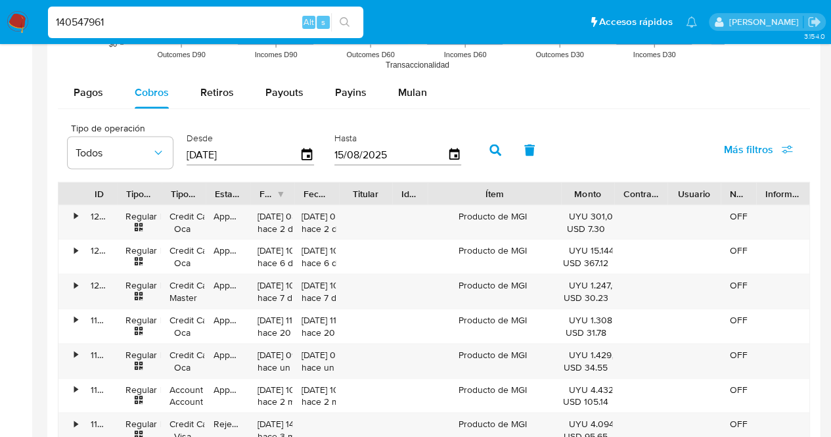
drag, startPoint x: 533, startPoint y: 187, endPoint x: 643, endPoint y: 196, distance: 110.1
click at [643, 196] on div "ID Tipo de operación Tipo / Método Estado Fecha de creación Fecha de aprobación…" at bounding box center [433, 193] width 751 height 22
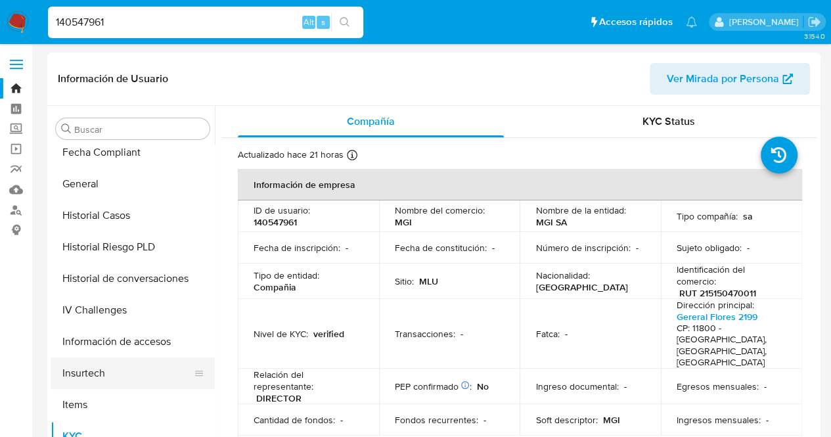
scroll to position [192, 0]
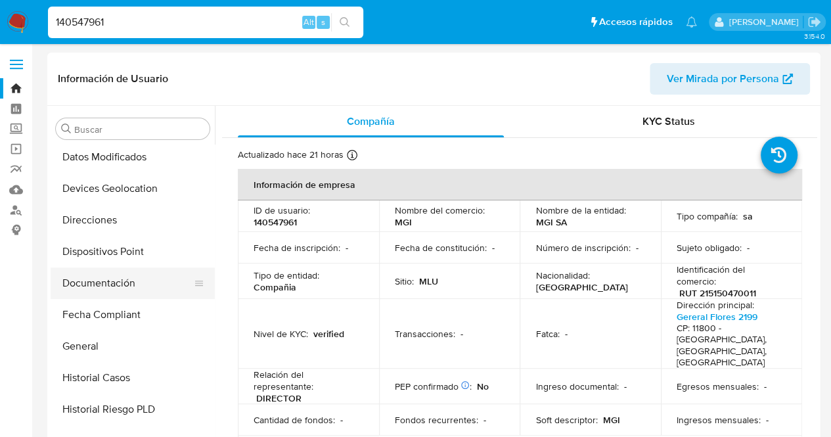
click at [121, 279] on button "Documentación" at bounding box center [128, 283] width 154 height 32
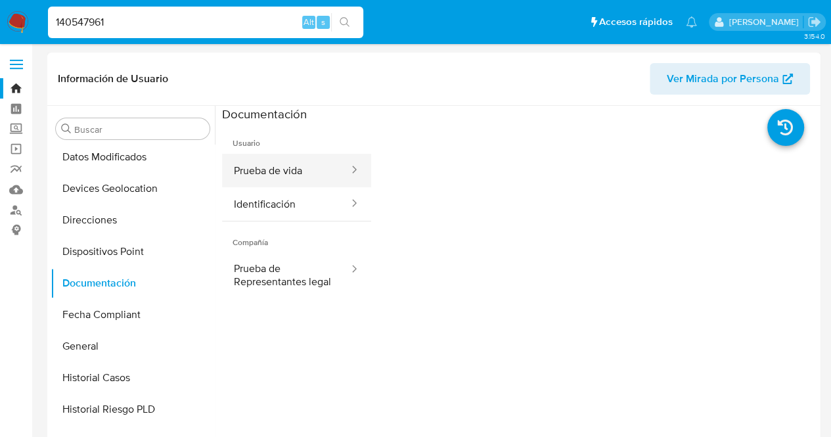
click at [296, 166] on button "Prueba de vida" at bounding box center [286, 170] width 128 height 33
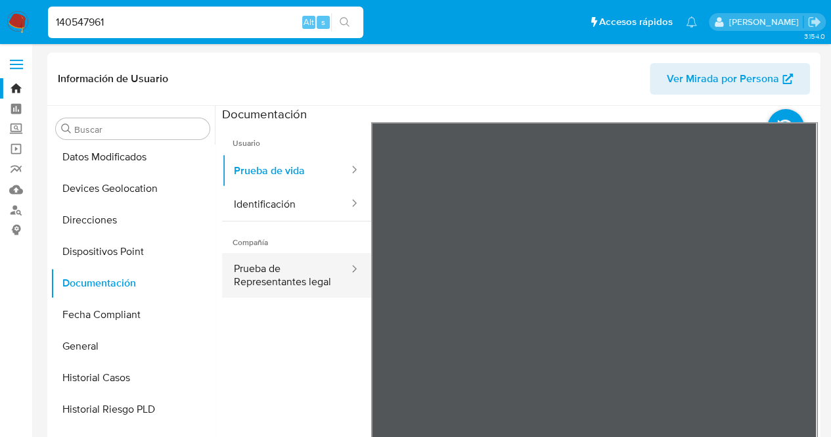
click at [311, 284] on button "Prueba de Representantes legal" at bounding box center [286, 275] width 128 height 45
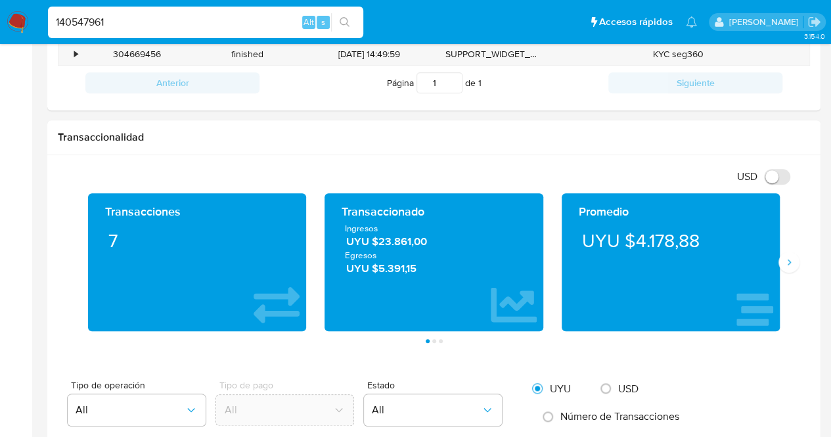
drag, startPoint x: 829, startPoint y: 195, endPoint x: 831, endPoint y: 180, distance: 15.2
click at [831, 181] on html "Pausado Ver notificaciones 140547961 Alt s Accesos rápidos Presiona las siguien…" at bounding box center [415, 416] width 831 height 1852
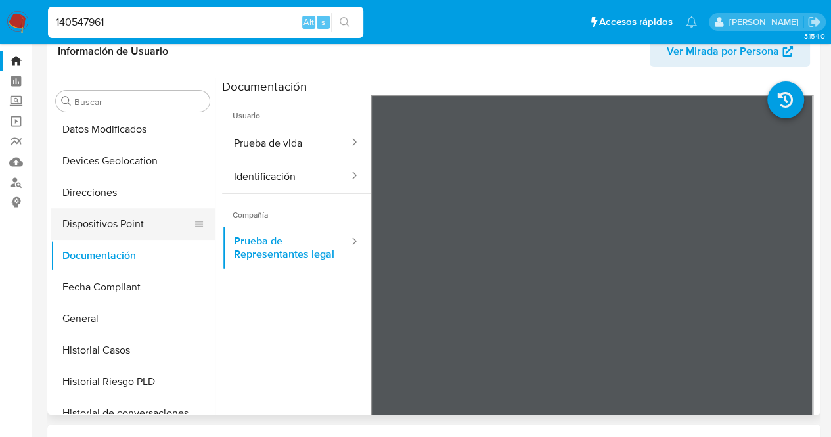
scroll to position [521, 0]
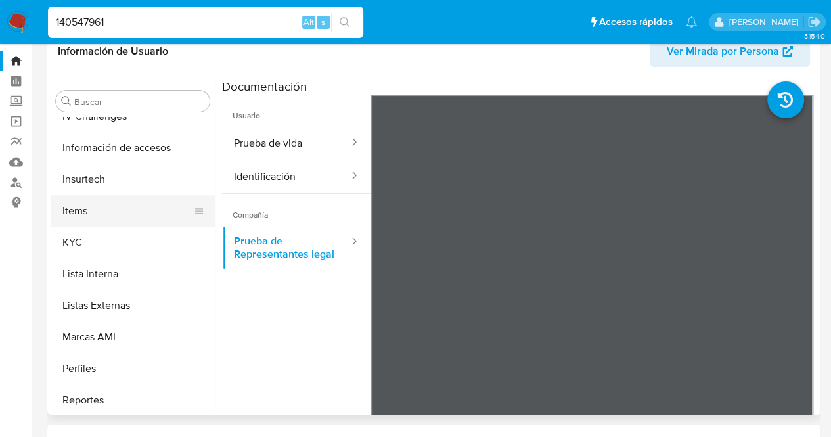
click at [125, 201] on button "Items" at bounding box center [128, 211] width 154 height 32
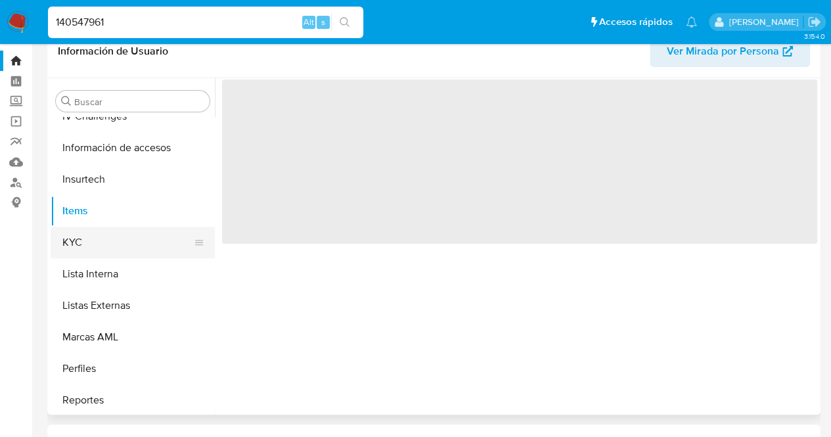
click at [118, 233] on button "KYC" at bounding box center [128, 243] width 154 height 32
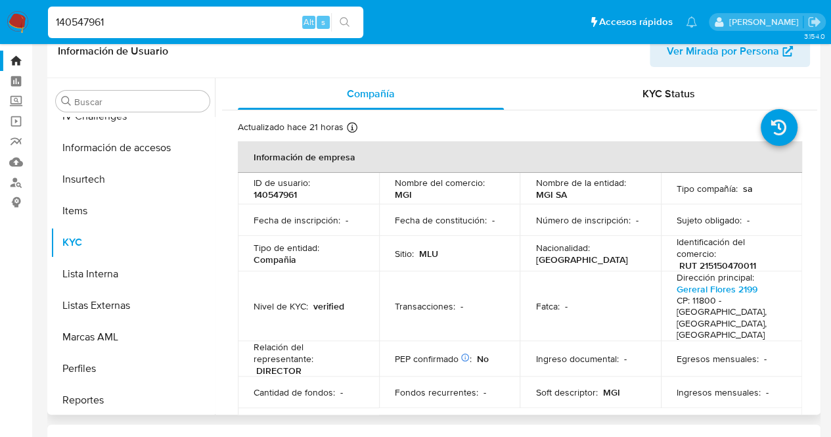
click at [721, 263] on p "RUT 215150470011" at bounding box center [717, 265] width 77 height 12
copy p "215150470011"
drag, startPoint x: 108, startPoint y: 21, endPoint x: 0, endPoint y: 33, distance: 109.0
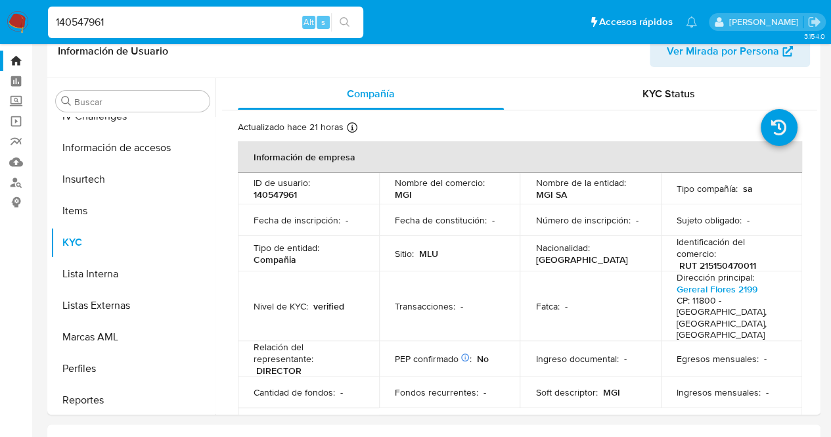
click at [0, 32] on nav "Pausado Ver notificaciones 140547961 Alt s Accesos rápidos Presiona las siguien…" at bounding box center [415, 22] width 831 height 44
paste input "020893410"
type input "1020893410"
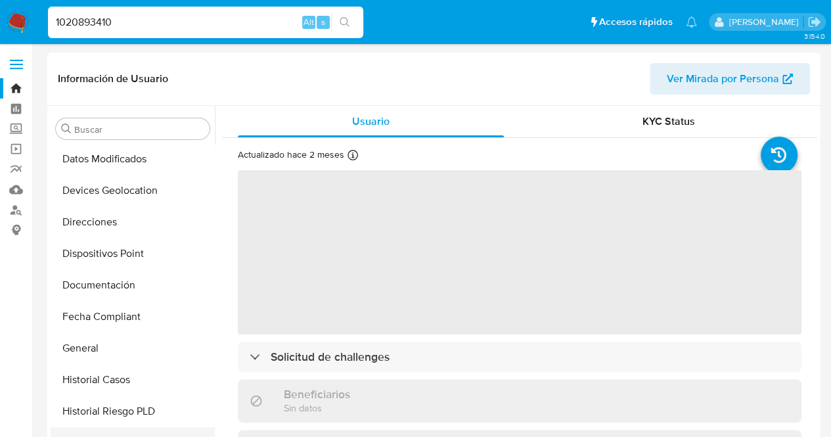
scroll to position [189, 0]
click at [122, 274] on button "Documentación" at bounding box center [128, 287] width 154 height 32
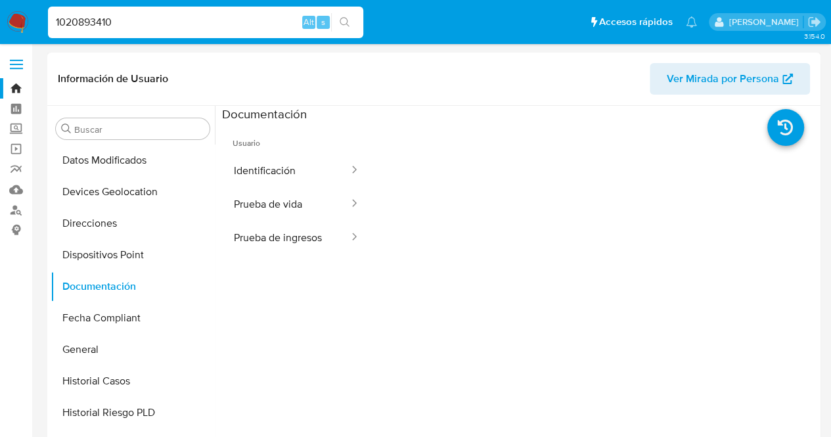
select select "10"
click at [257, 185] on button "Identificación" at bounding box center [286, 170] width 128 height 33
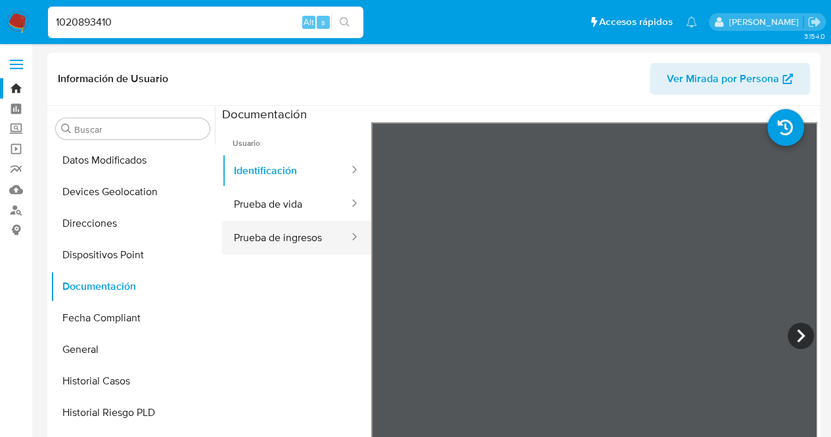
click at [297, 227] on button "Prueba de ingresos" at bounding box center [286, 237] width 128 height 33
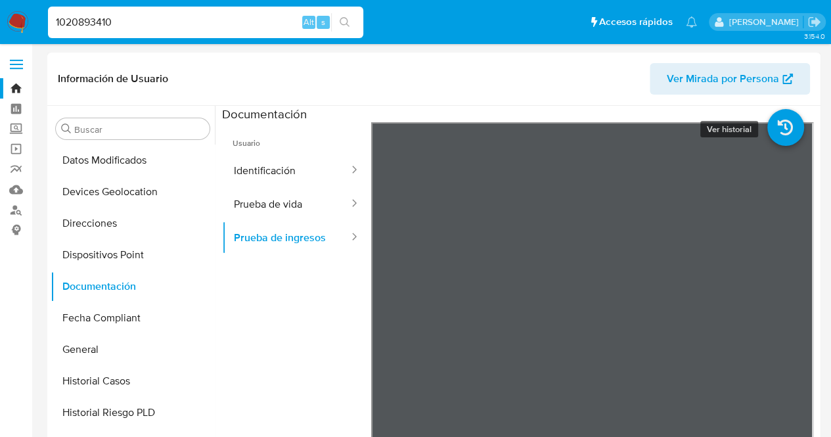
click at [767, 144] on icon at bounding box center [785, 127] width 37 height 37
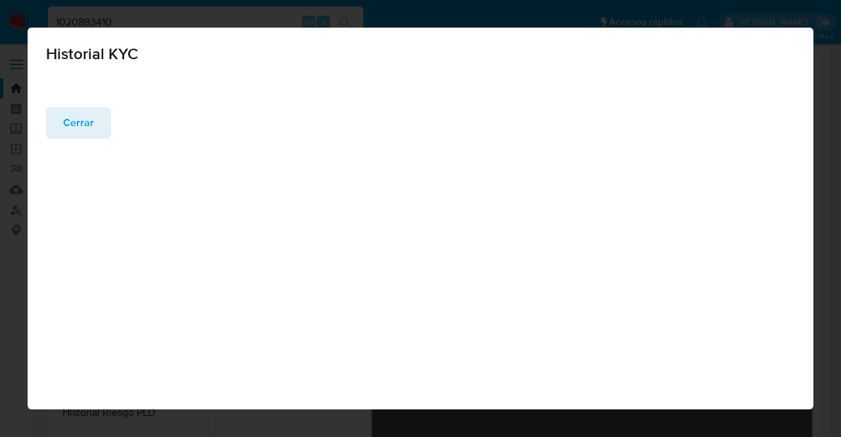
click at [120, 106] on div "‌" at bounding box center [420, 92] width 785 height 32
click at [87, 112] on span "Cerrar" at bounding box center [78, 122] width 31 height 29
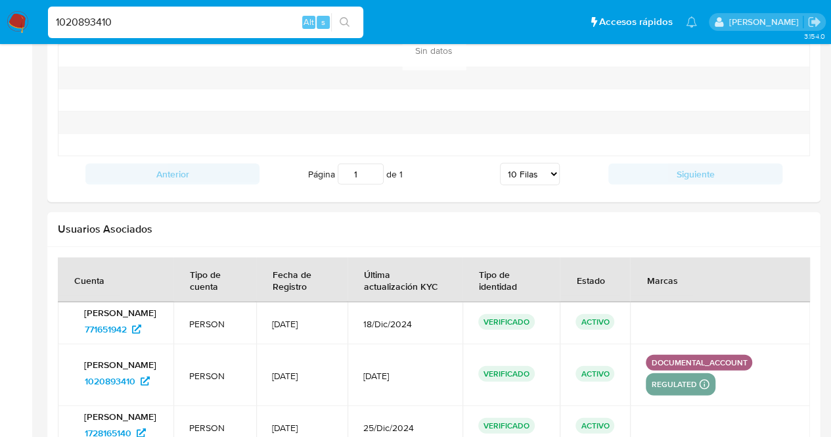
scroll to position [1611, 0]
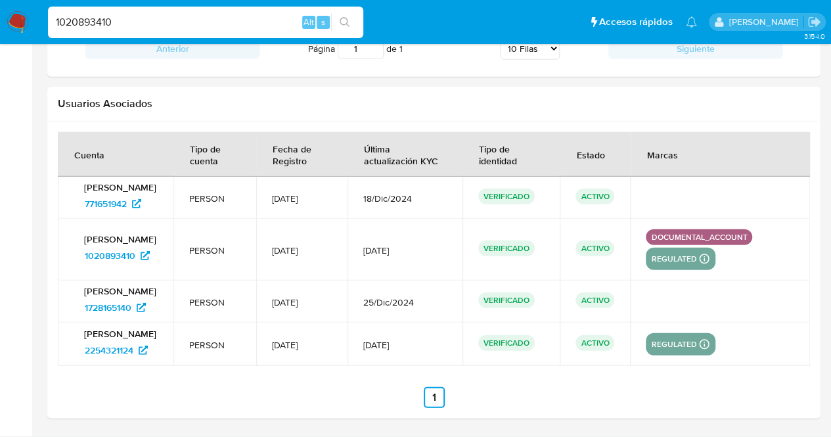
click at [690, 248] on p "regulated Detalle MLU PASARELA Evaluation Result COMPLIES User Regulated Date […" at bounding box center [681, 259] width 70 height 22
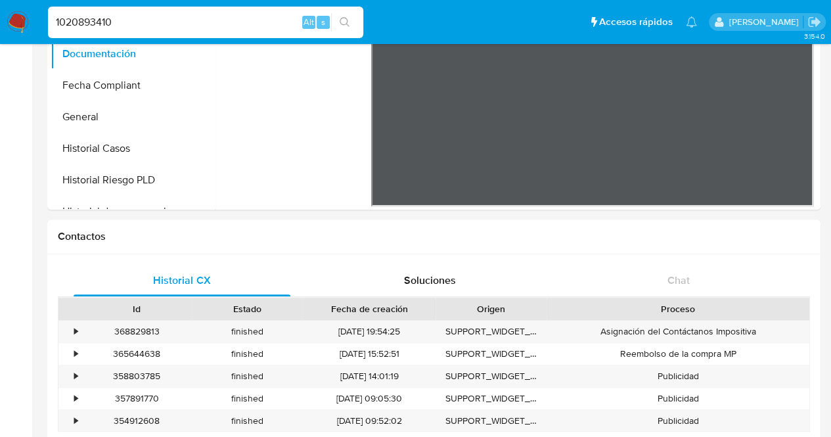
scroll to position [0, 0]
